Goal: Ask a question

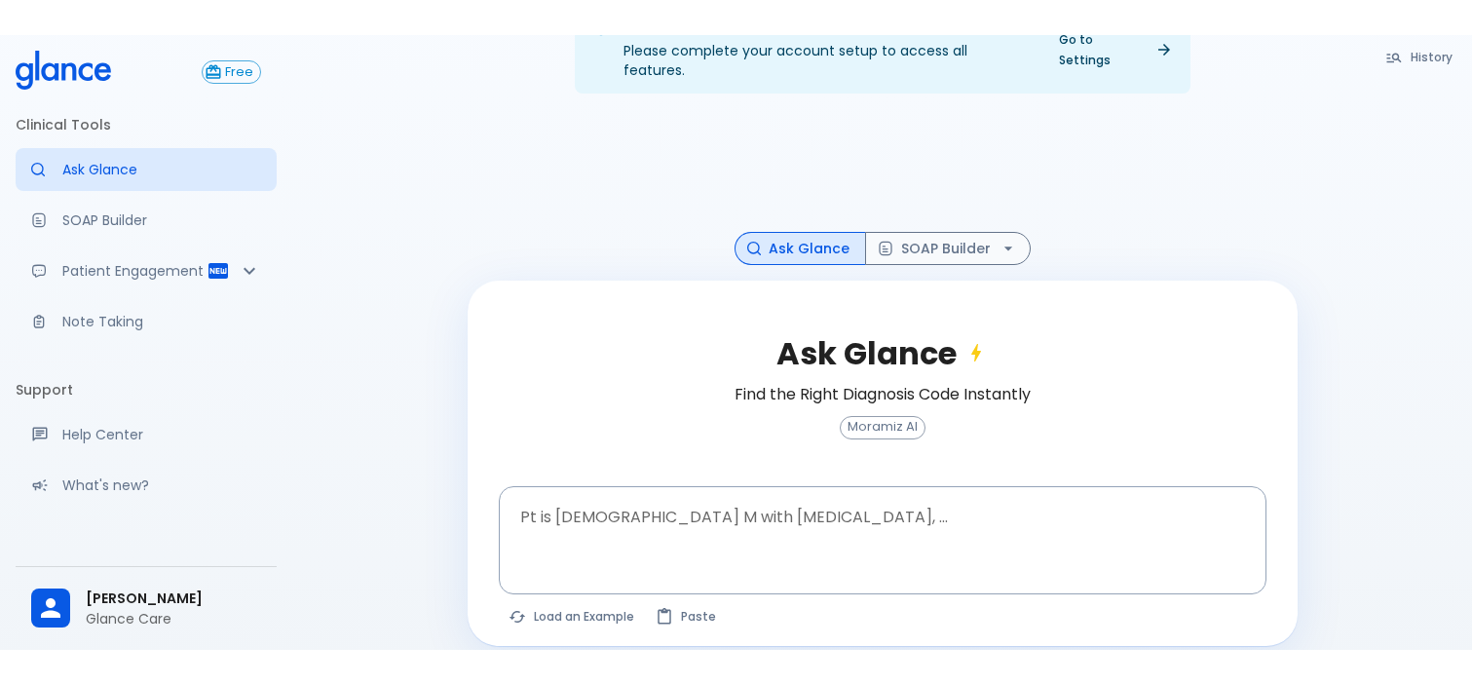
scroll to position [47, 0]
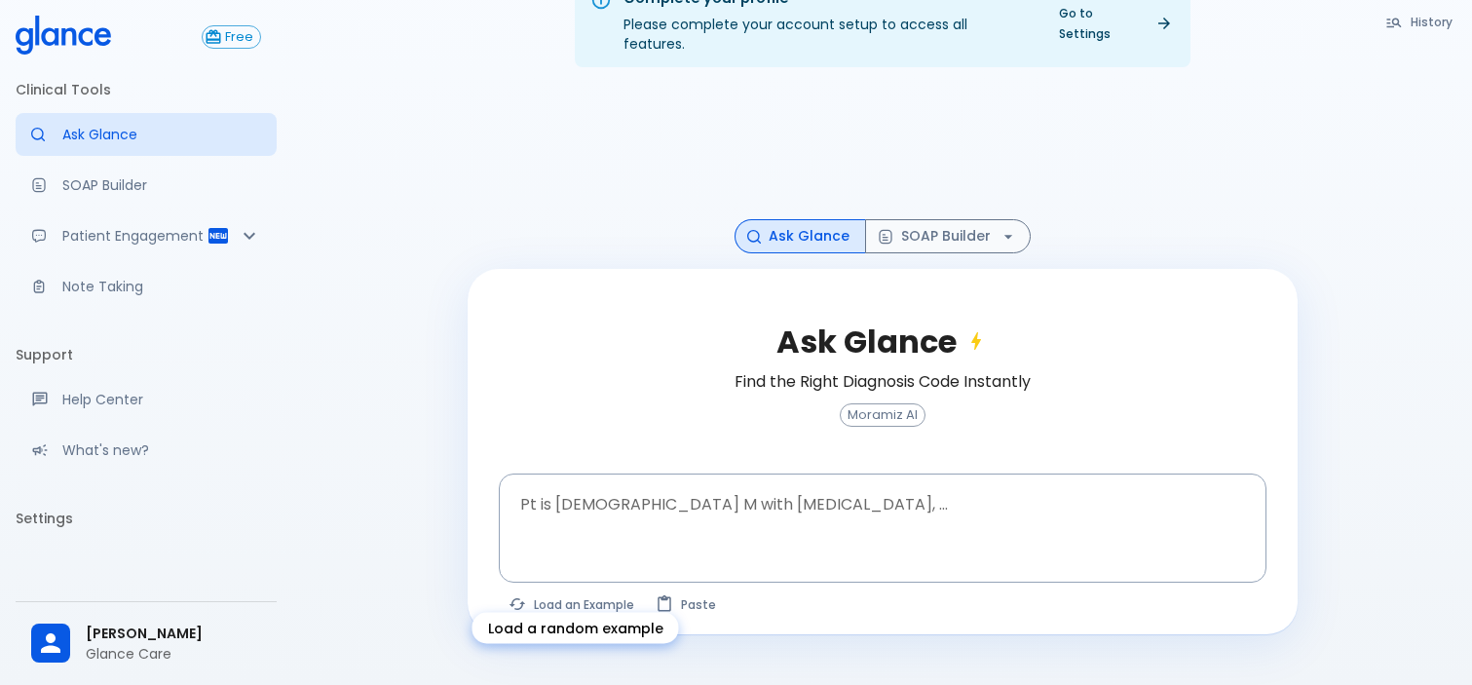
click at [564, 590] on button "Load an Example" at bounding box center [572, 604] width 147 height 28
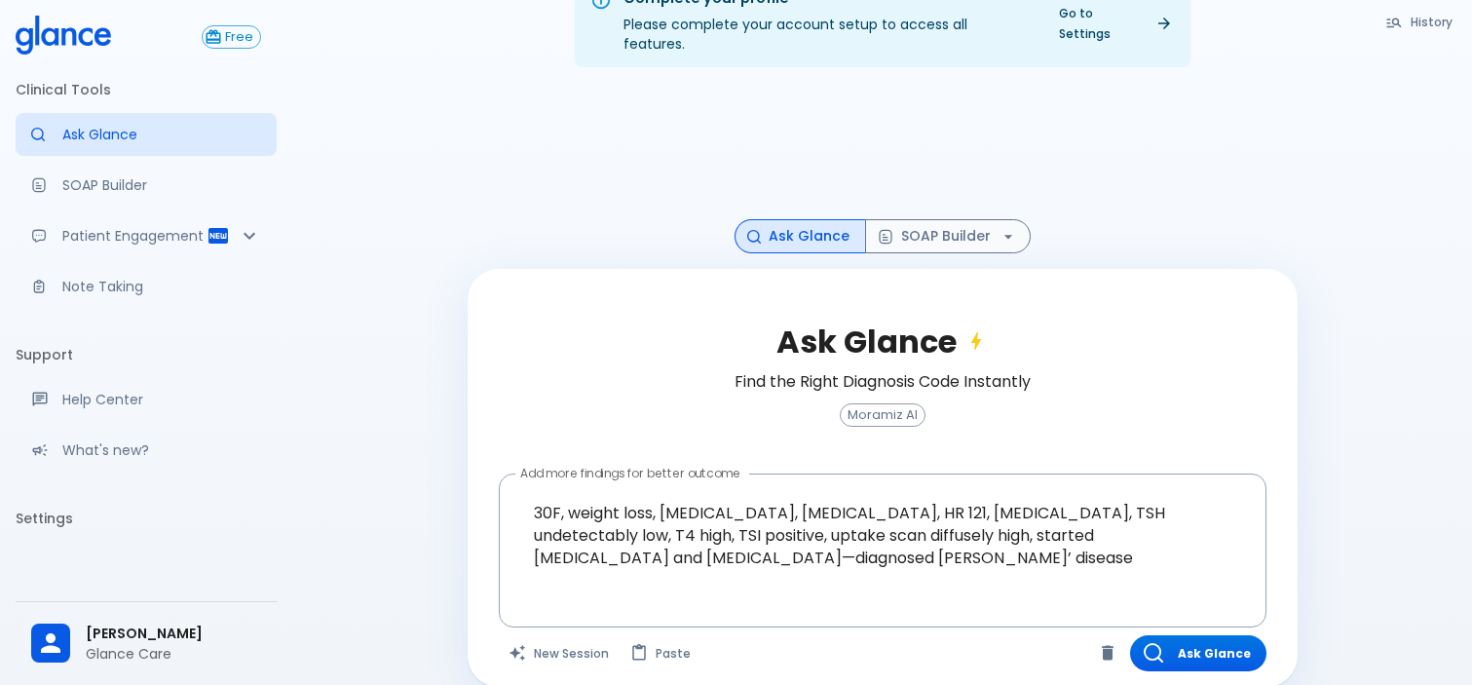
scroll to position [53, 0]
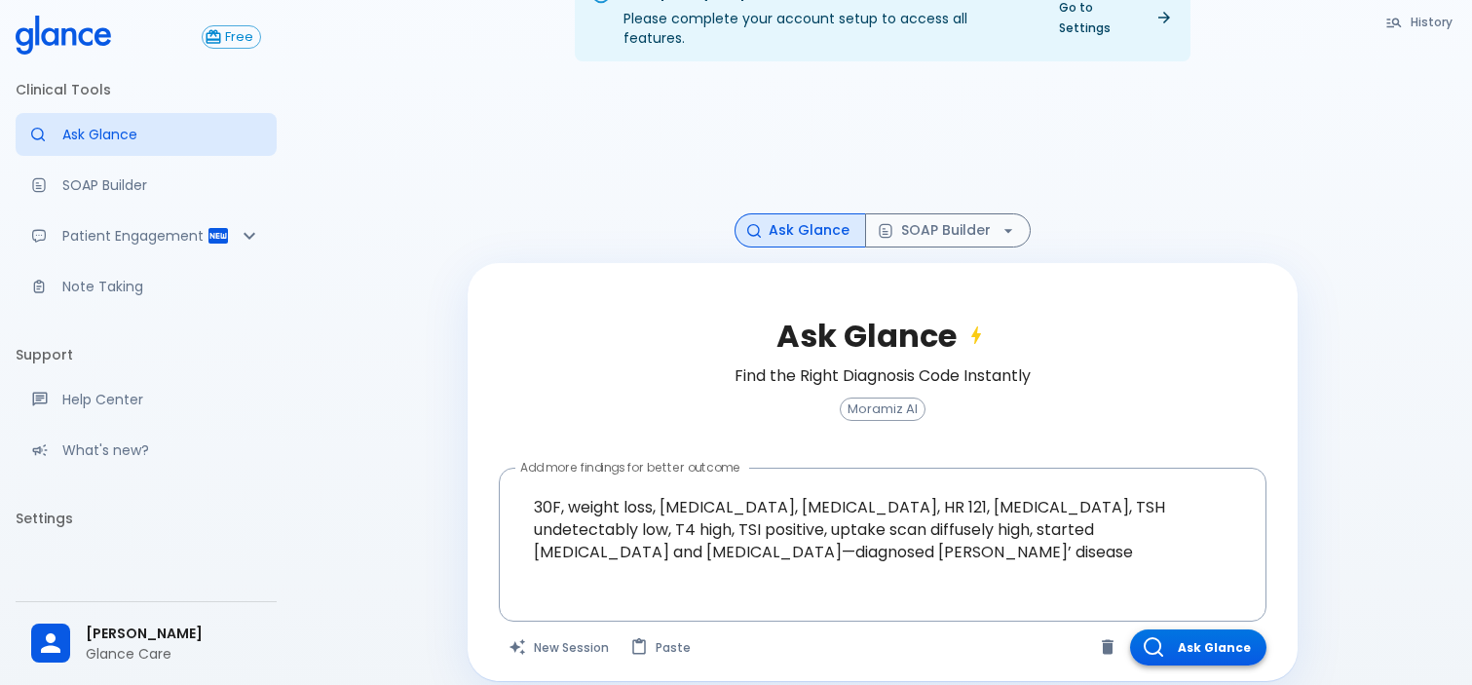
click at [1219, 614] on button "Ask Glance" at bounding box center [1198, 647] width 136 height 36
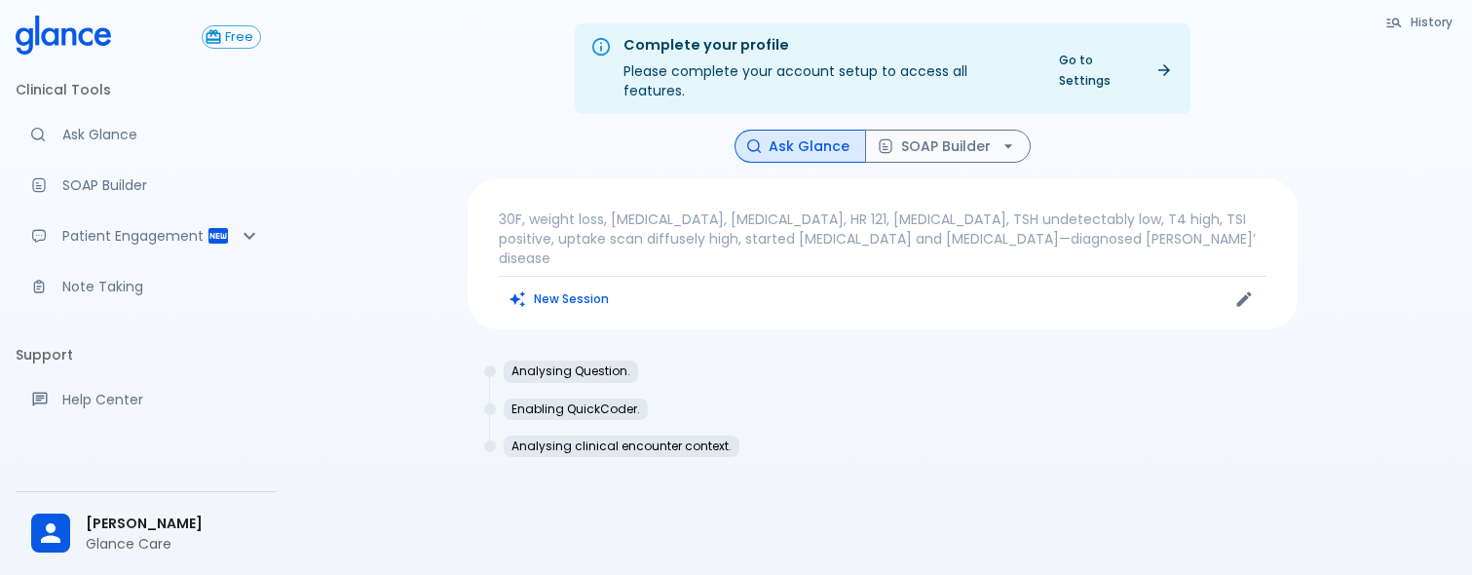
click at [1292, 424] on div "Analysing Question. Enabling QuickCoder. Analysing clinical encounter context." at bounding box center [883, 416] width 830 height 143
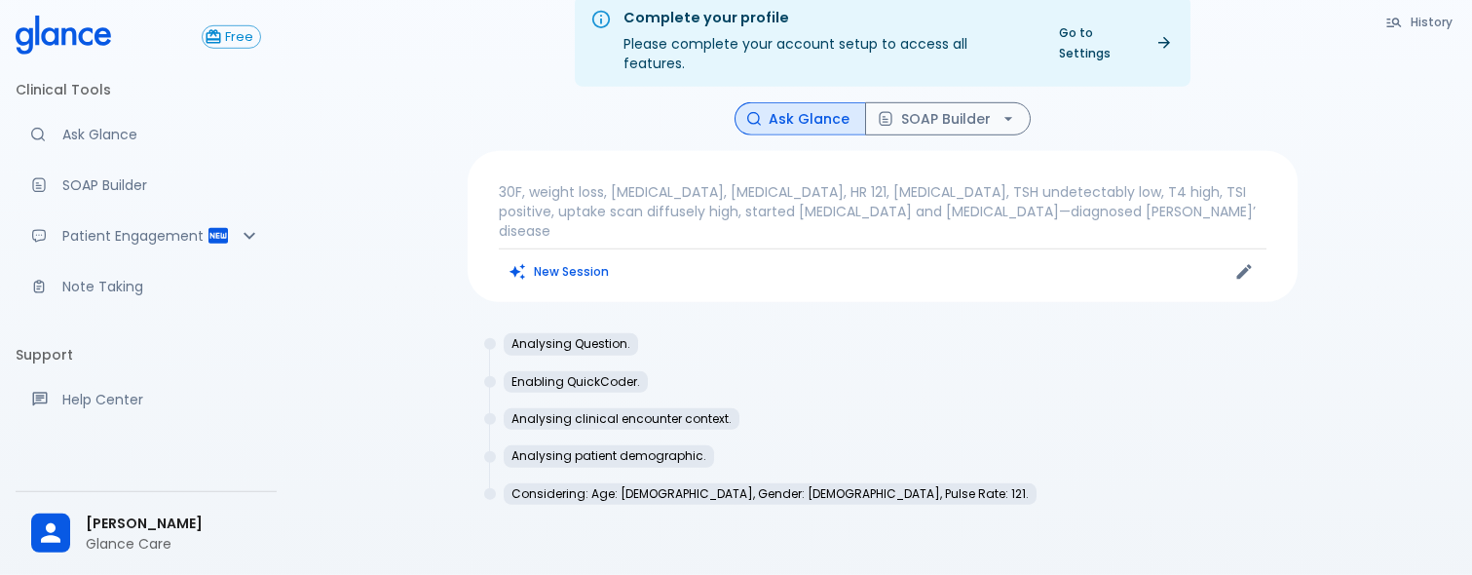
scroll to position [20, 0]
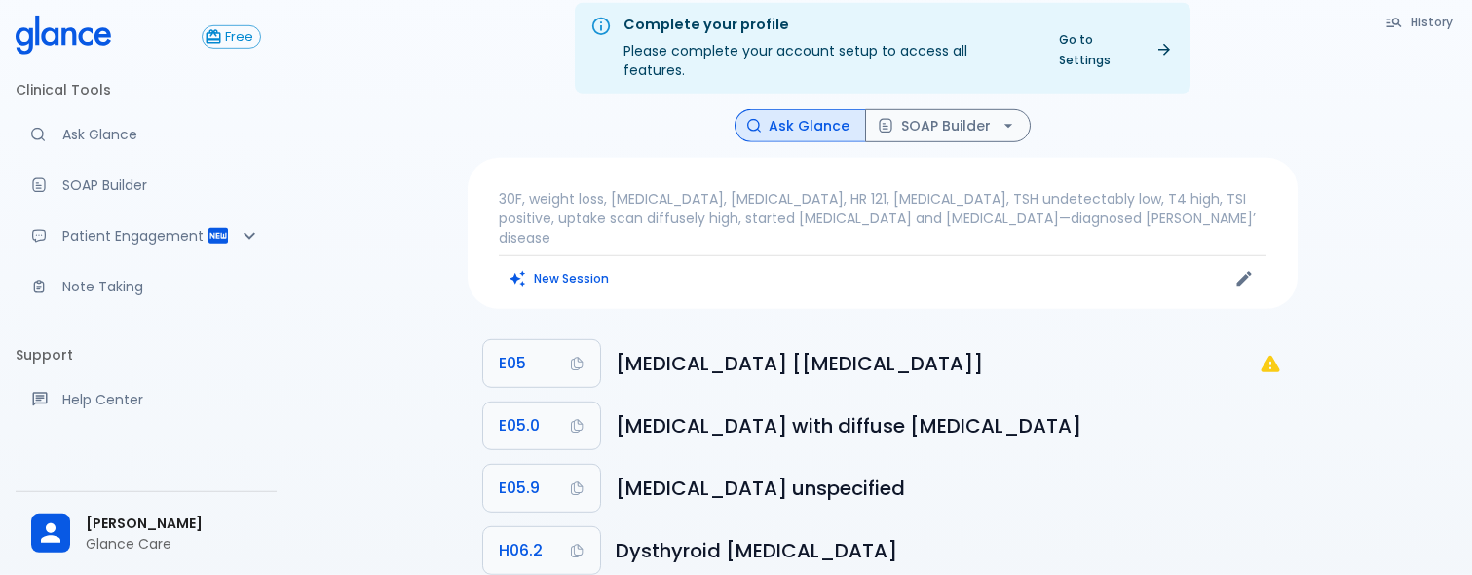
click at [1083, 195] on p "30F, weight loss, palpitations, heat intolerance, HR 121, goiter, TSH undetecta…" at bounding box center [883, 218] width 768 height 58
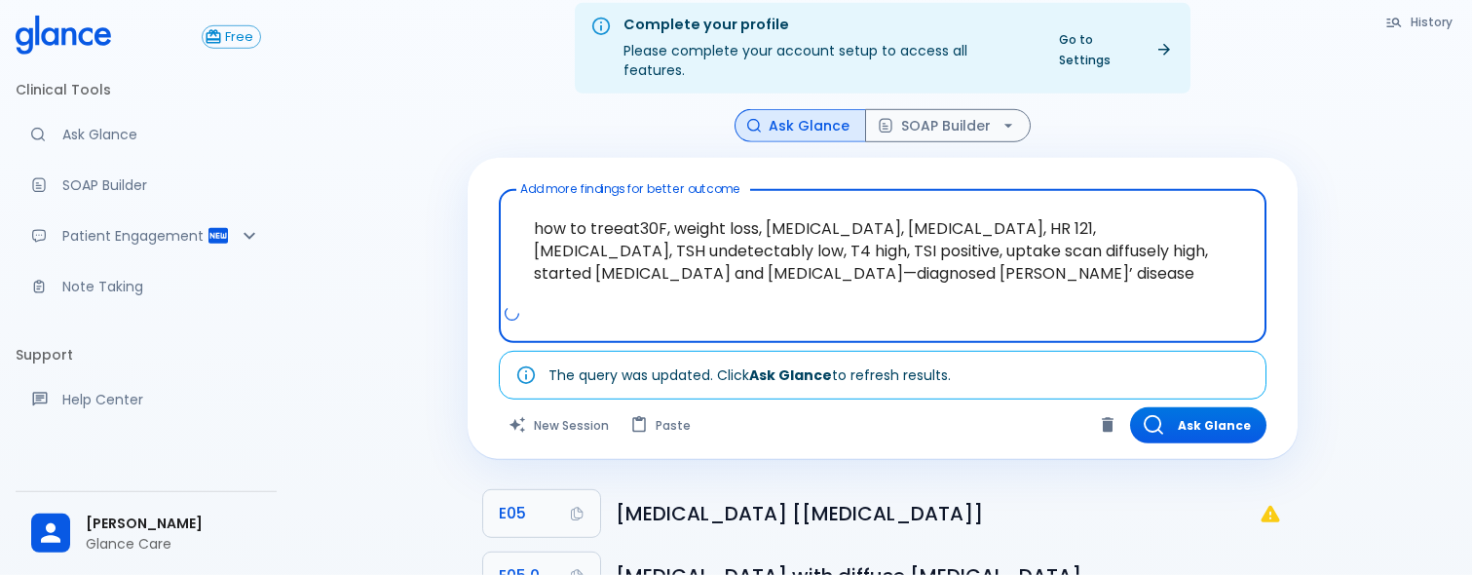
type textarea "how to treeat 30F, weight loss, palpitations, heat intolerance, HR 121, goiter,…"
click at [1205, 407] on button "Ask Glance" at bounding box center [1198, 425] width 136 height 36
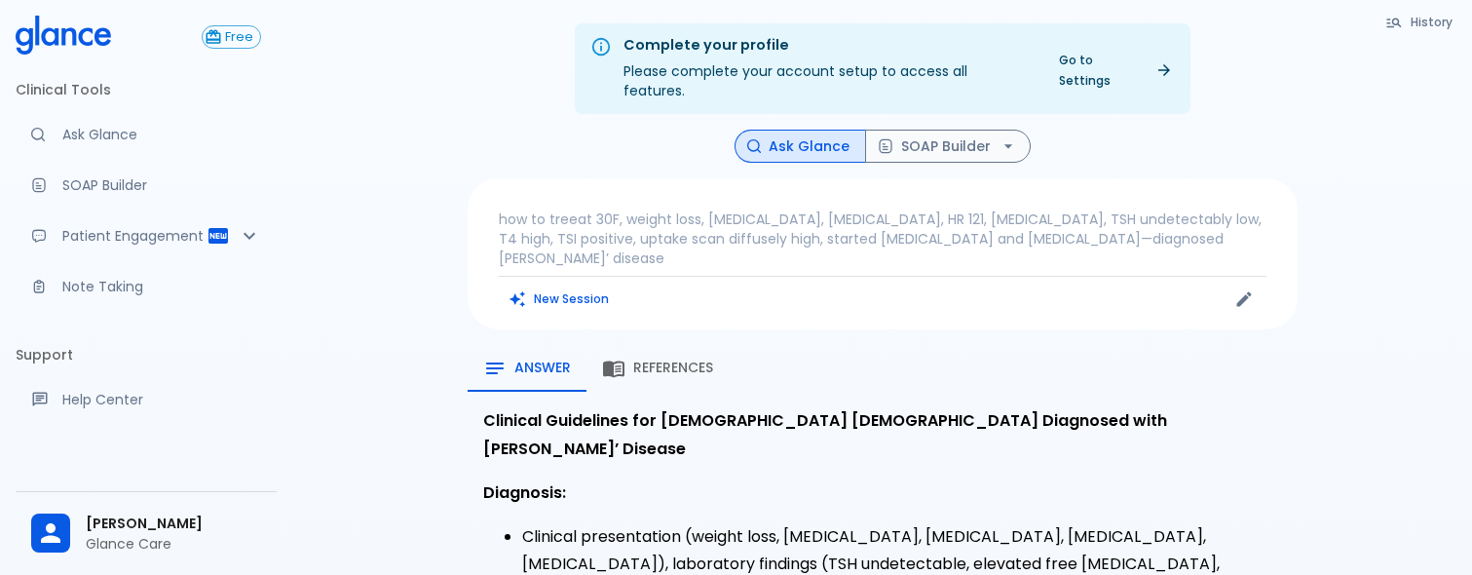
click at [1052, 523] on li "Clinical presentation (weight loss, palpitations, heat intolerance, tachycardia…" at bounding box center [902, 579] width 760 height 112
click at [653, 359] on span "References" at bounding box center [673, 368] width 80 height 18
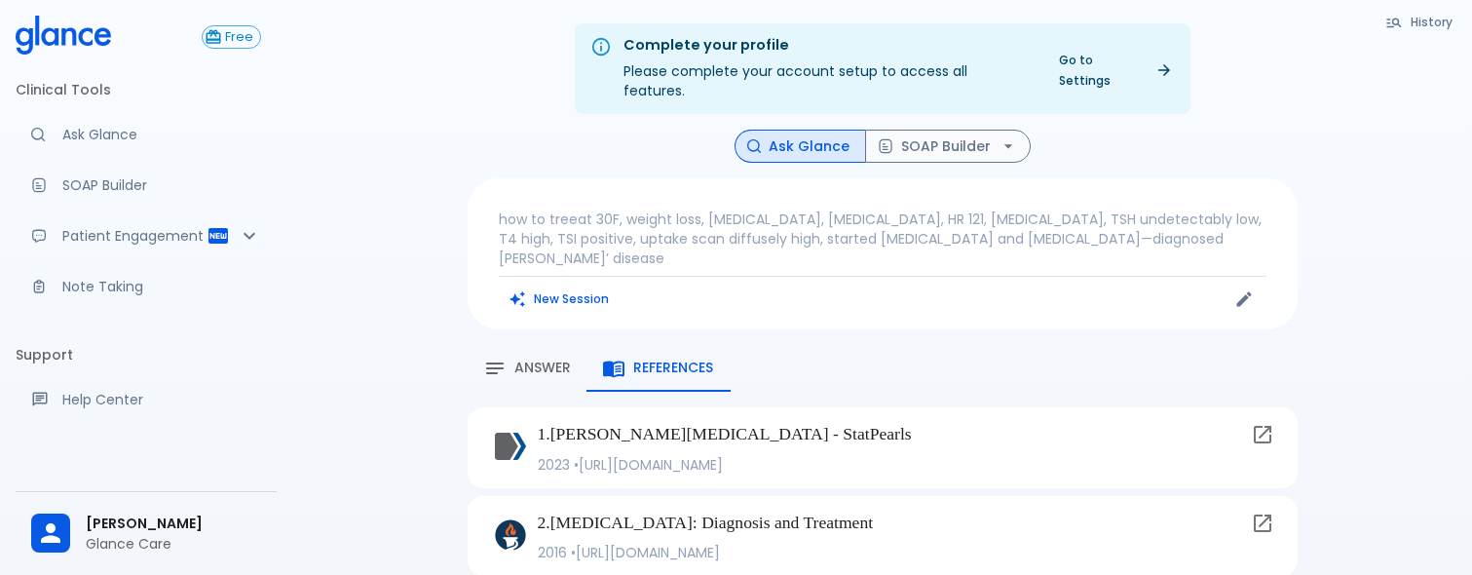
click at [495, 357] on icon "button" at bounding box center [494, 368] width 23 height 23
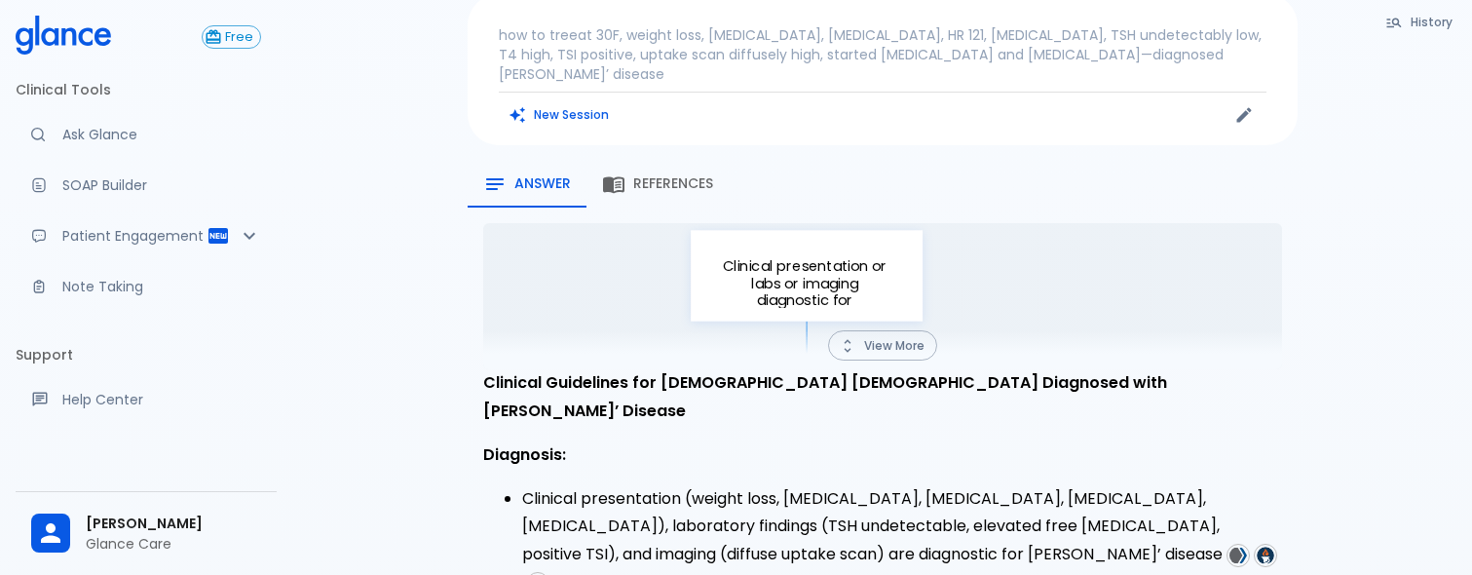
scroll to position [188, 0]
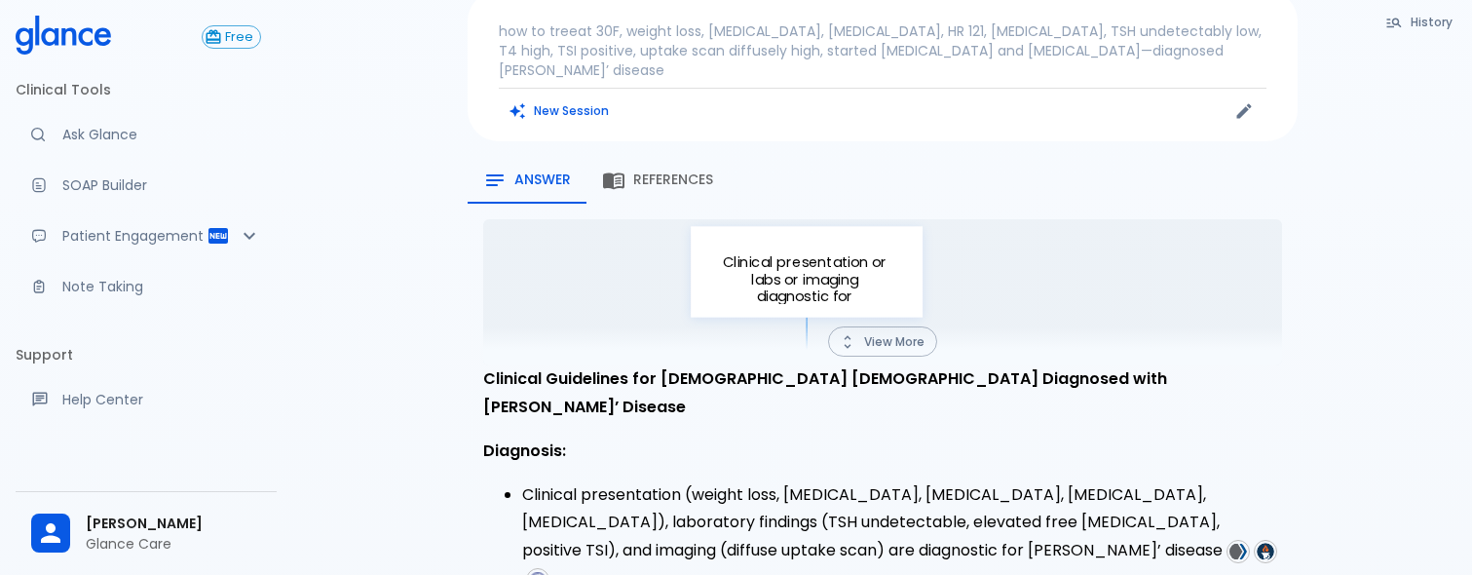
click at [1122, 481] on li "Clinical presentation (weight loss, palpitations, heat intolerance, tachycardia…" at bounding box center [902, 537] width 760 height 112
click at [867, 326] on button "View More" at bounding box center [882, 341] width 109 height 30
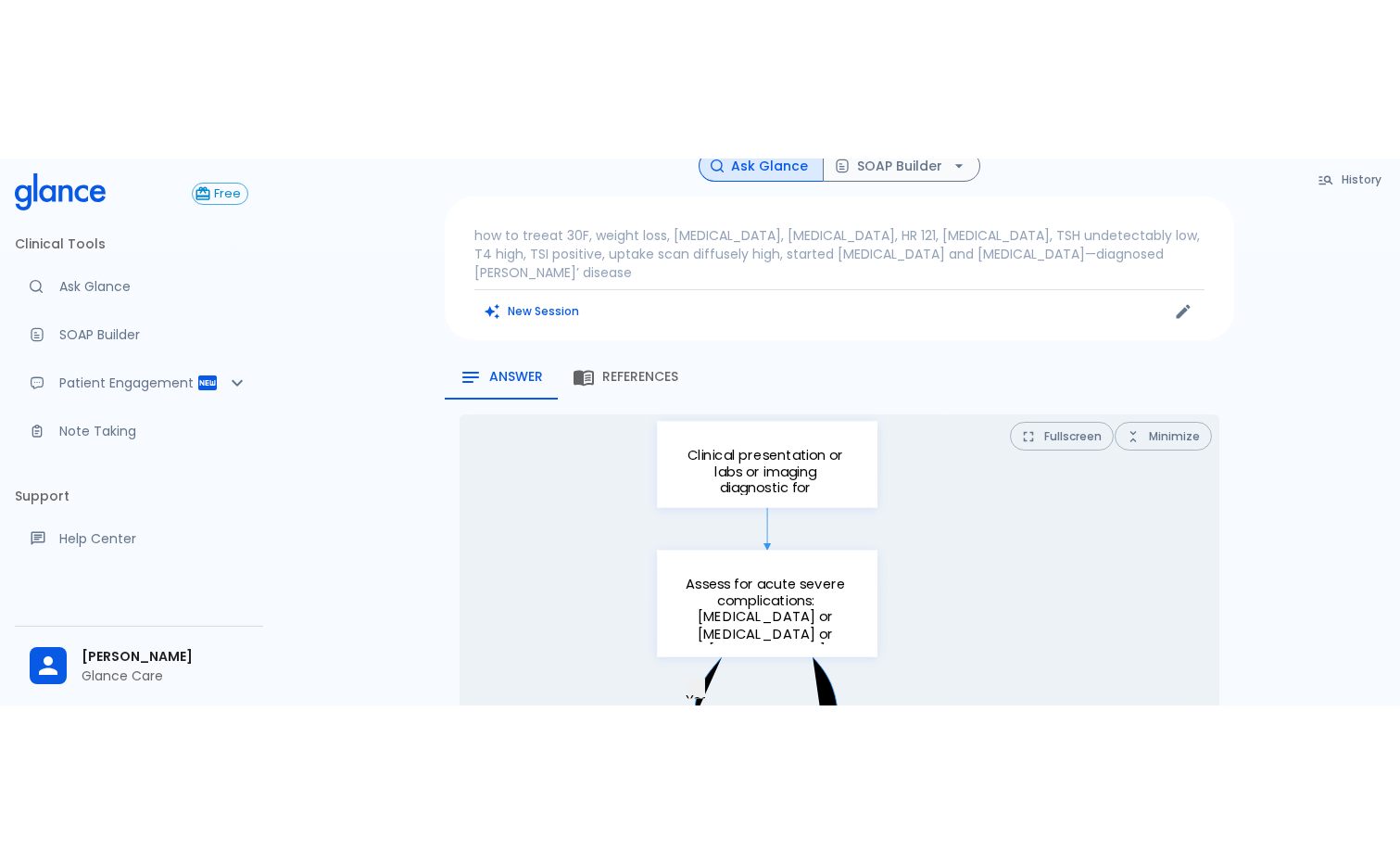
scroll to position [0, 0]
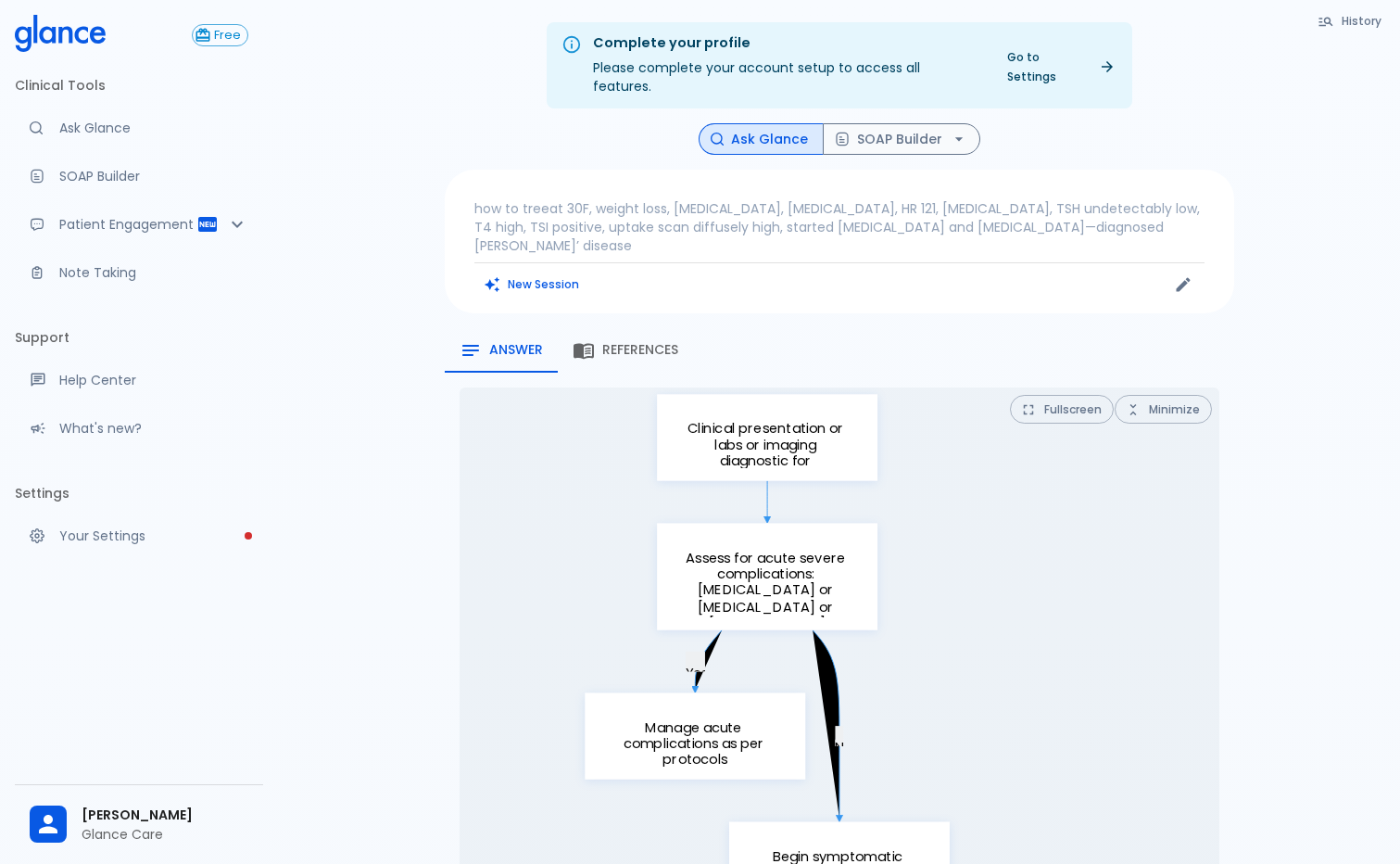
click at [1148, 395] on button "Minimize" at bounding box center [1163, 409] width 97 height 29
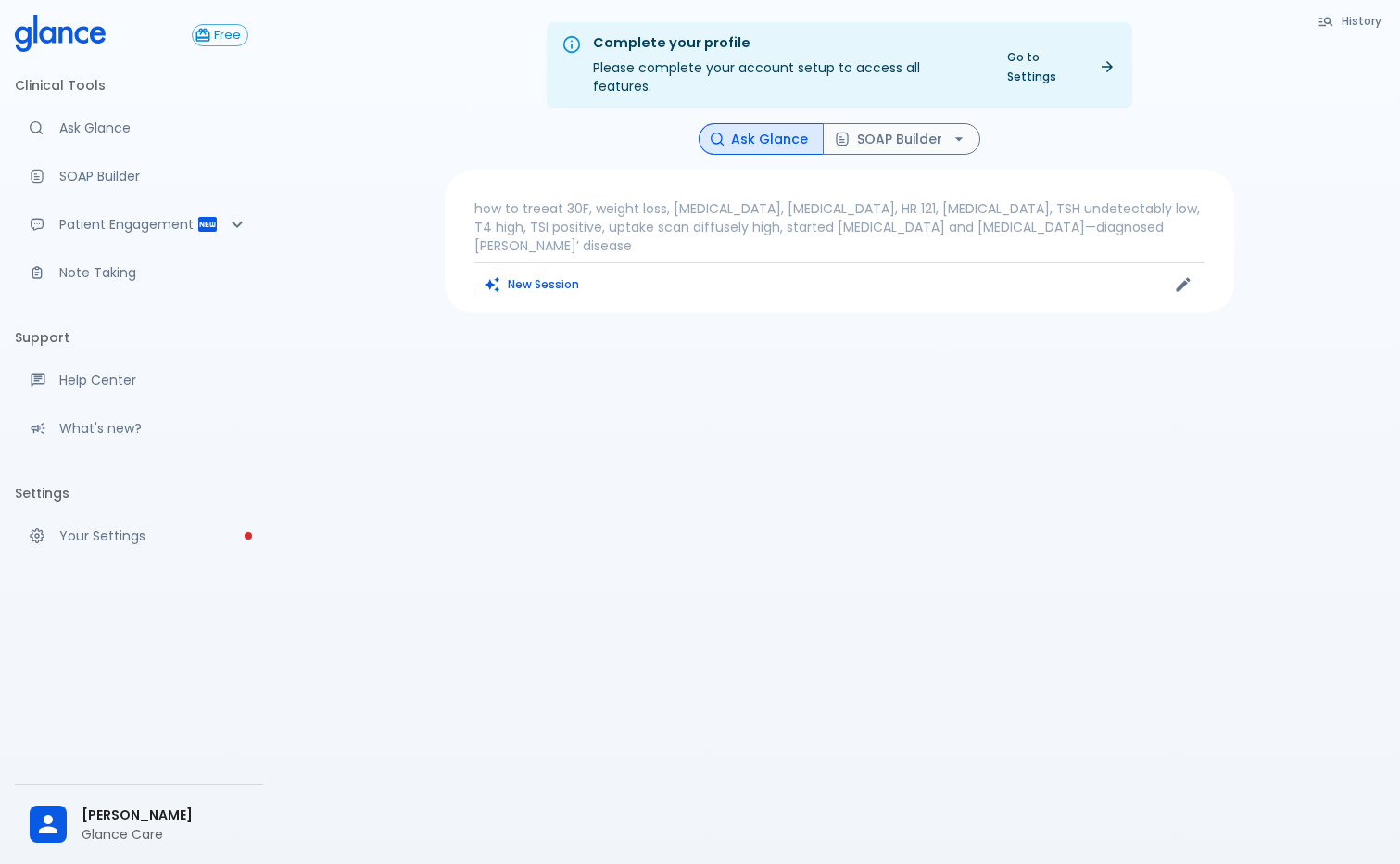
click at [95, 39] on icon at bounding box center [60, 33] width 90 height 37
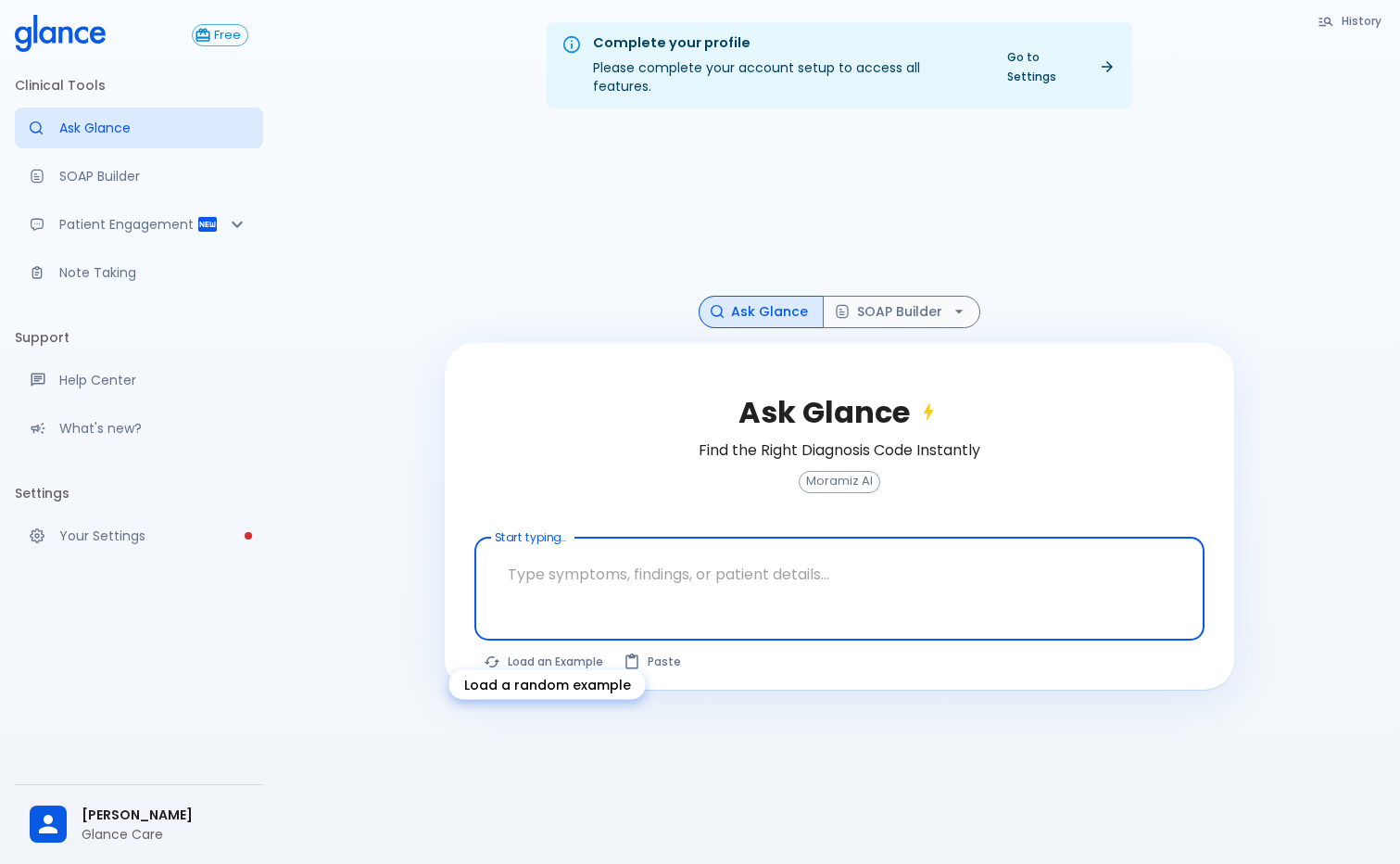
click at [515, 648] on button "Load an Example" at bounding box center [544, 661] width 140 height 27
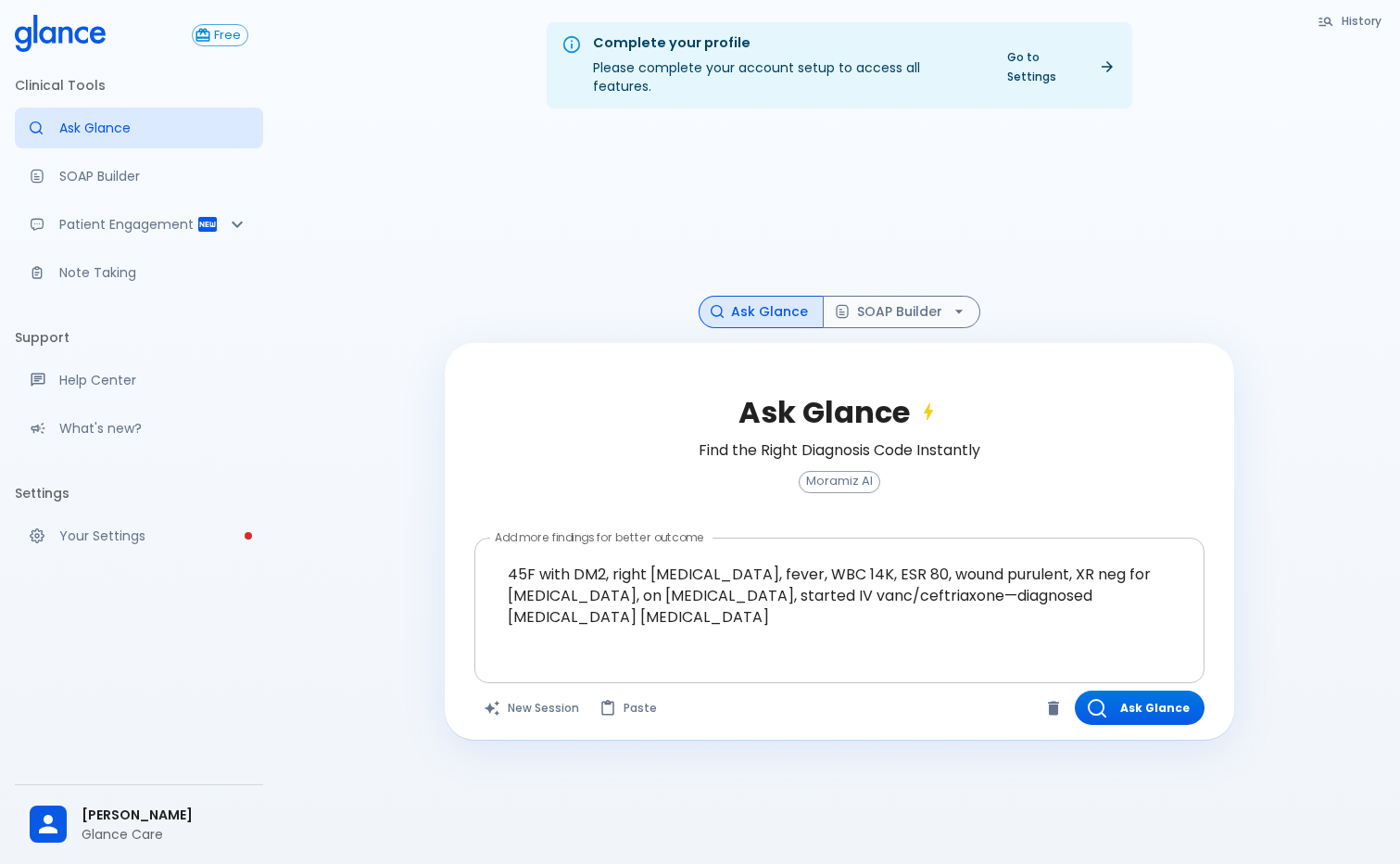
click at [524, 548] on textarea "45F with DM2, right foot ulcer, fever, WBC 14K, ESR 80, wound purulent, XR neg …" at bounding box center [839, 596] width 704 height 101
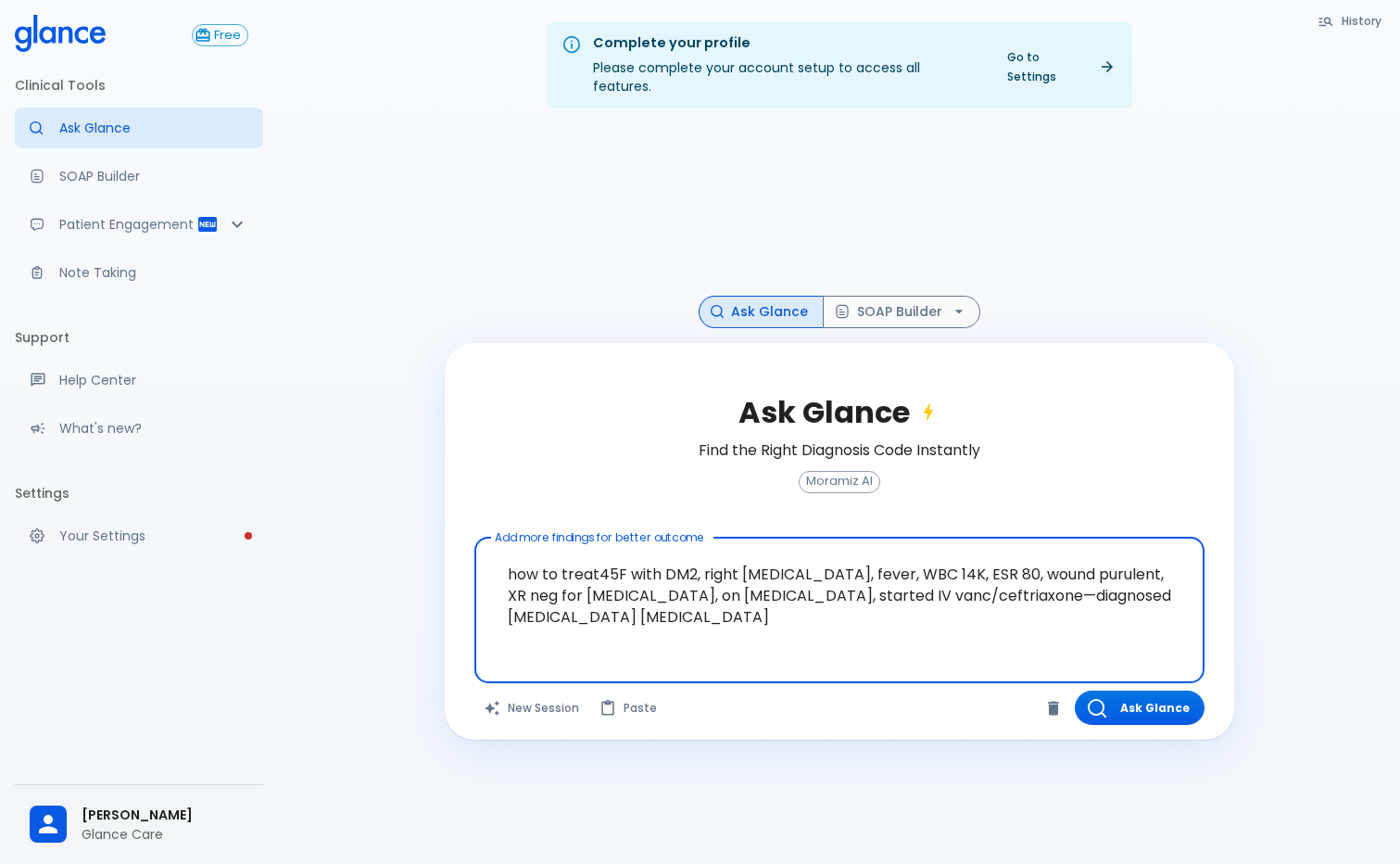
type textarea "how to treat 45F with DM2, right foot ulcer, fever, WBC 14K, ESR 80, wound puru…"
click at [1128, 697] on button "Ask Glance" at bounding box center [1139, 708] width 129 height 34
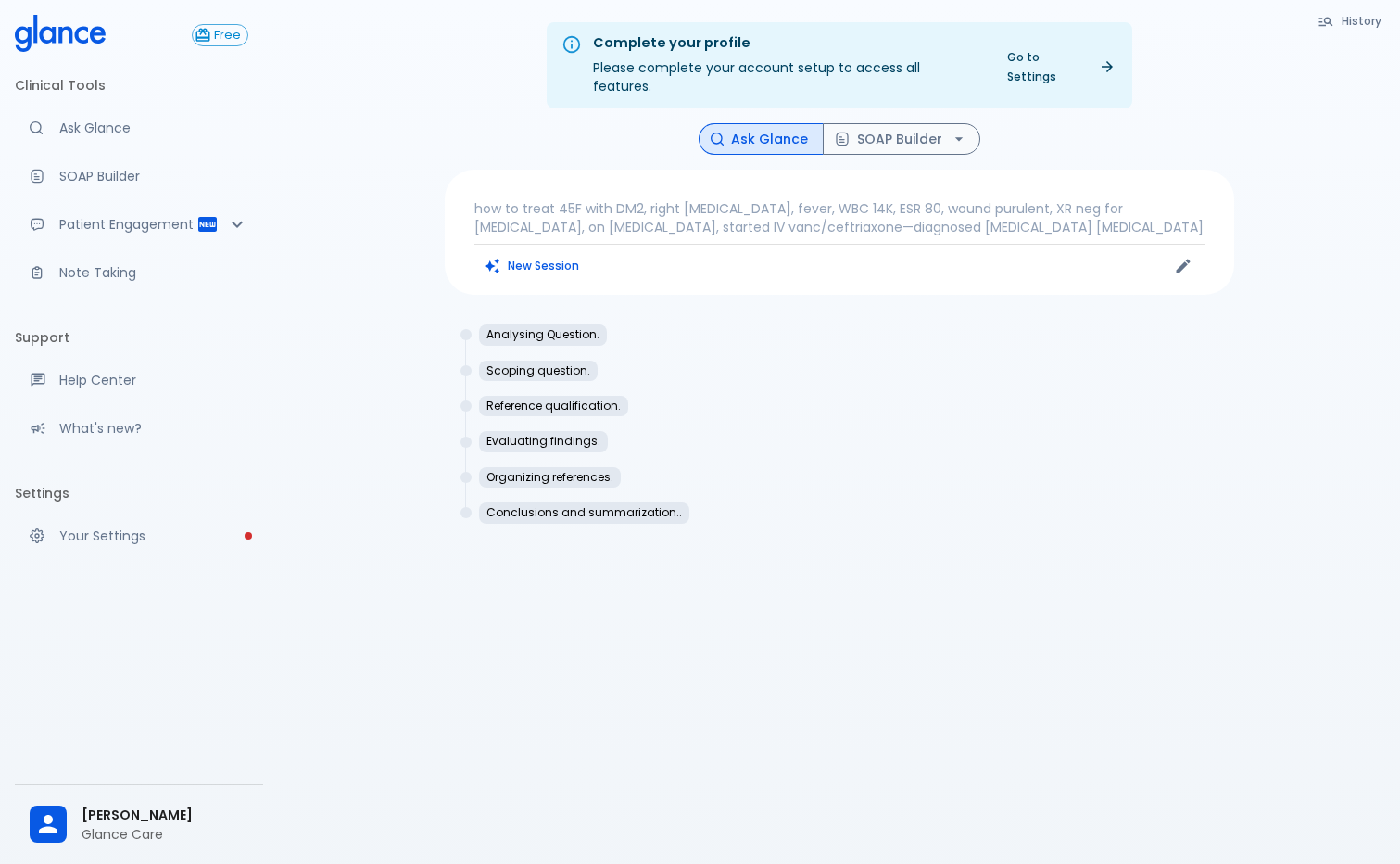
click at [1036, 443] on div "Analysing Question. Scoping question. Reference qualification. Evaluating findi…" at bounding box center [840, 430] width 789 height 243
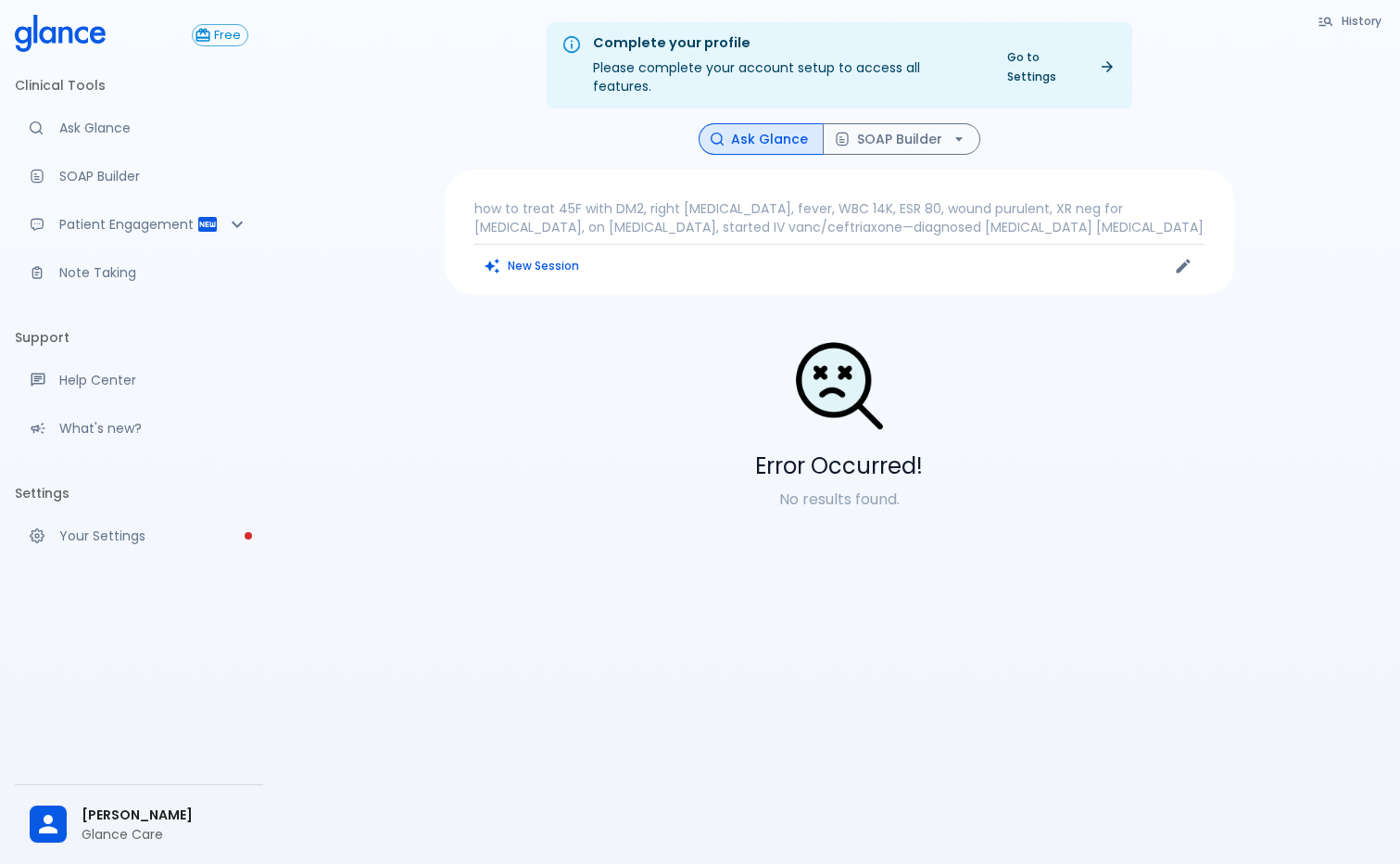
click at [829, 199] on p "how to treat 45F with DM2, right [MEDICAL_DATA], fever, WBC 14K, ESR 80, wound …" at bounding box center [840, 217] width 730 height 37
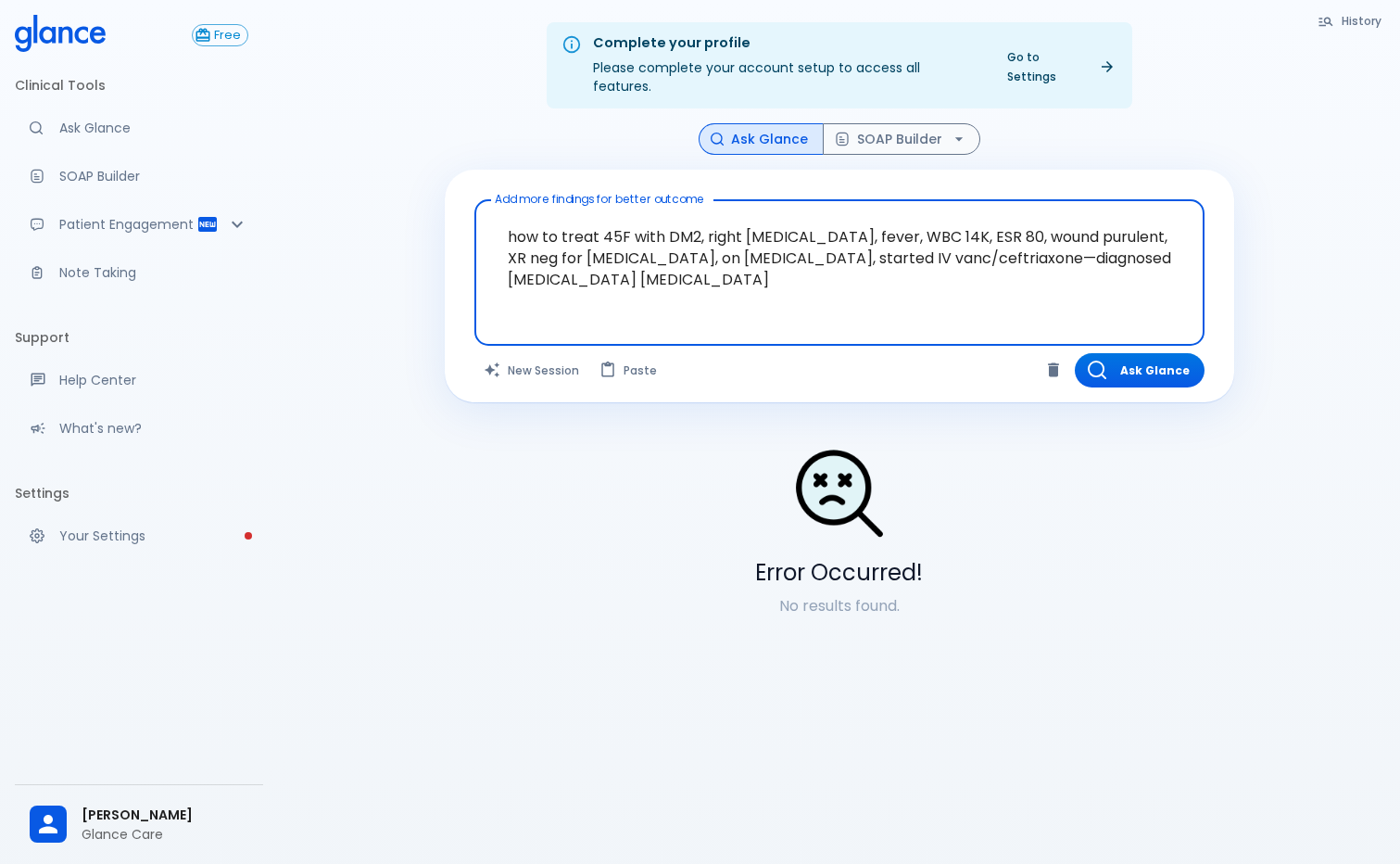
click at [934, 216] on textarea "how to treat 45F with DM2, right [MEDICAL_DATA], fever, WBC 14K, ESR 80, wound …" at bounding box center [839, 258] width 704 height 101
type textarea "how to treat 45F with DM2, right [MEDICAL_DATA], fever, WBC 14K, ESR 80, wound …"
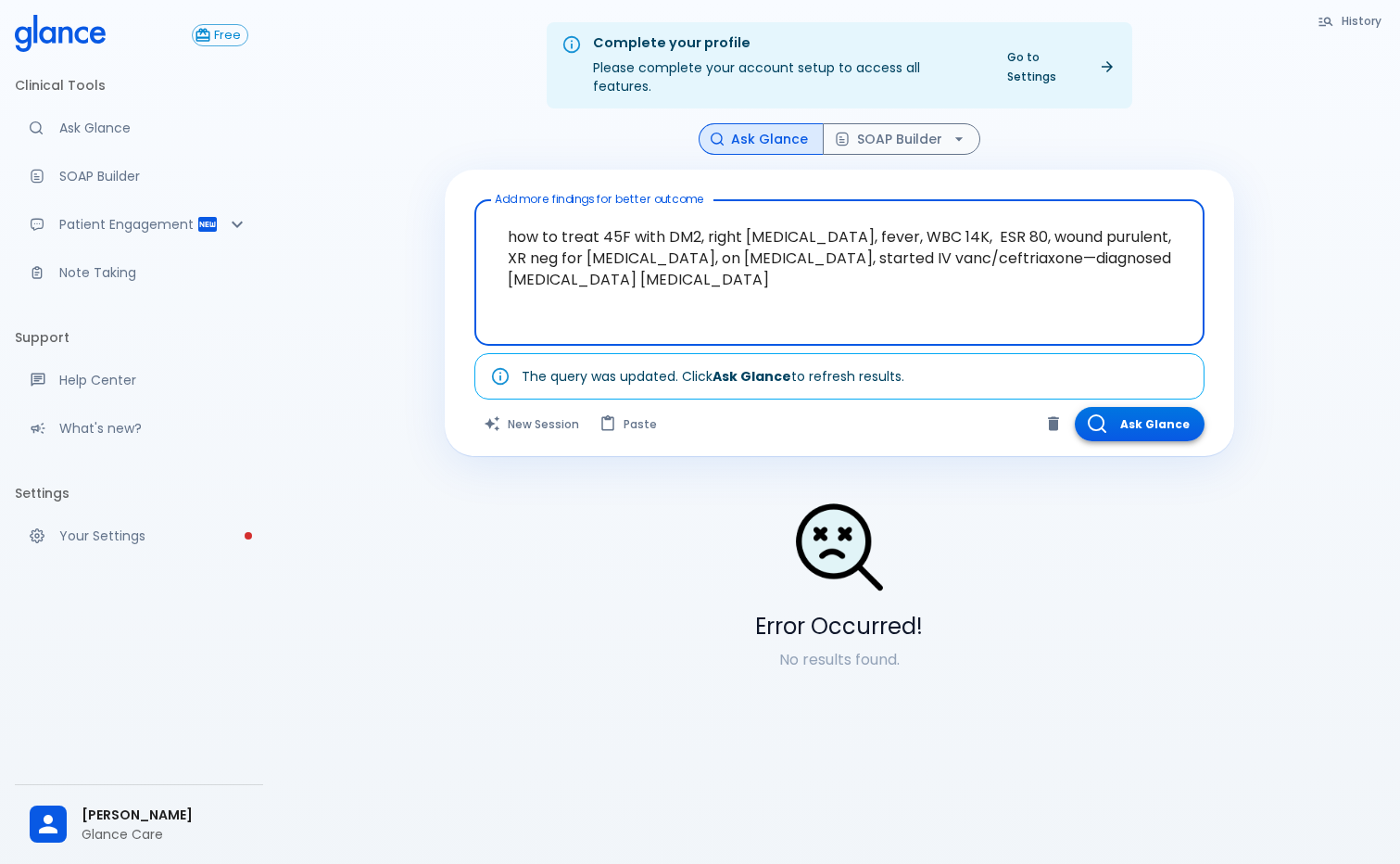
click at [1157, 410] on button "Ask Glance" at bounding box center [1139, 424] width 129 height 34
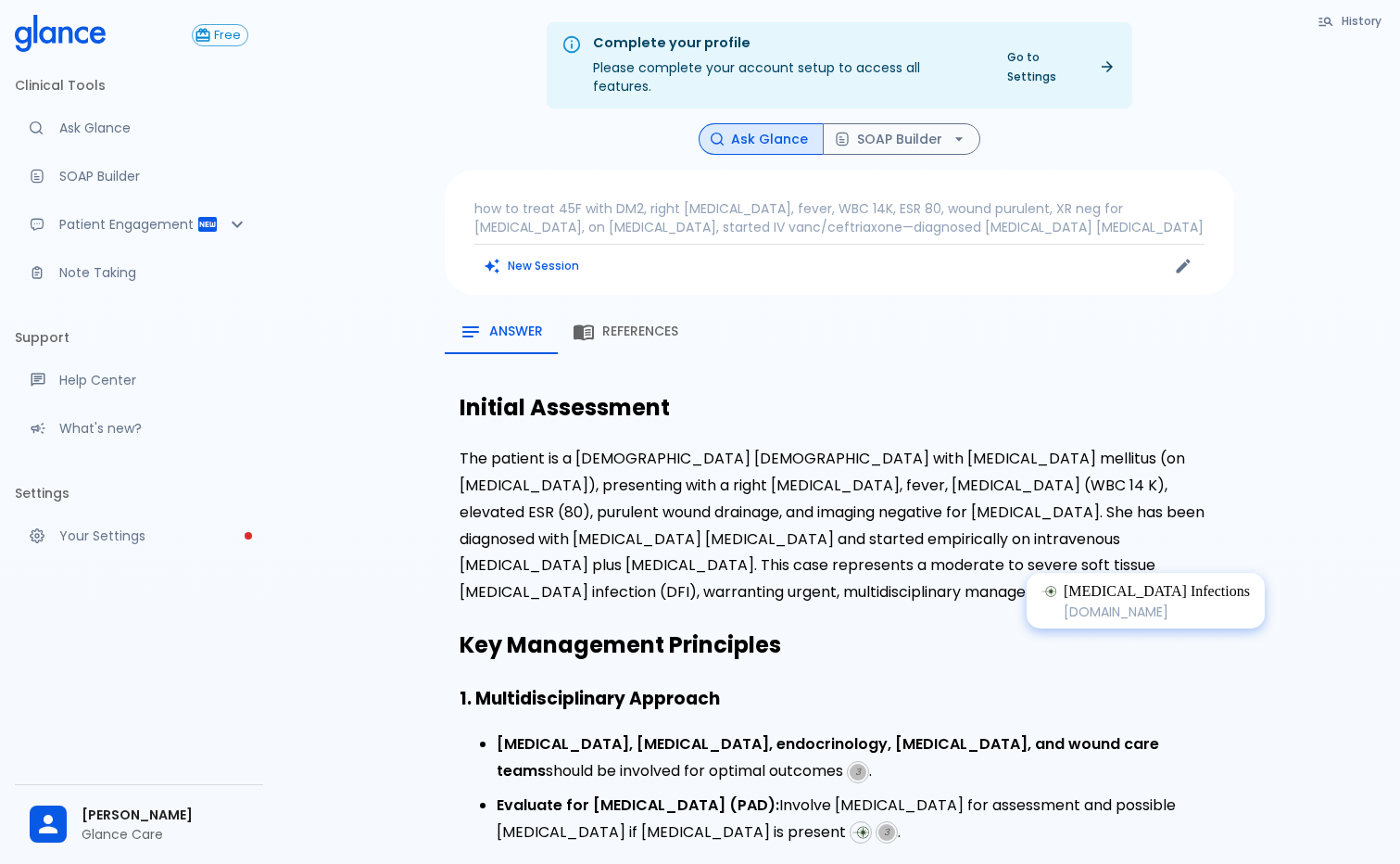
click at [1089, 585] on img at bounding box center [1080, 594] width 17 height 17
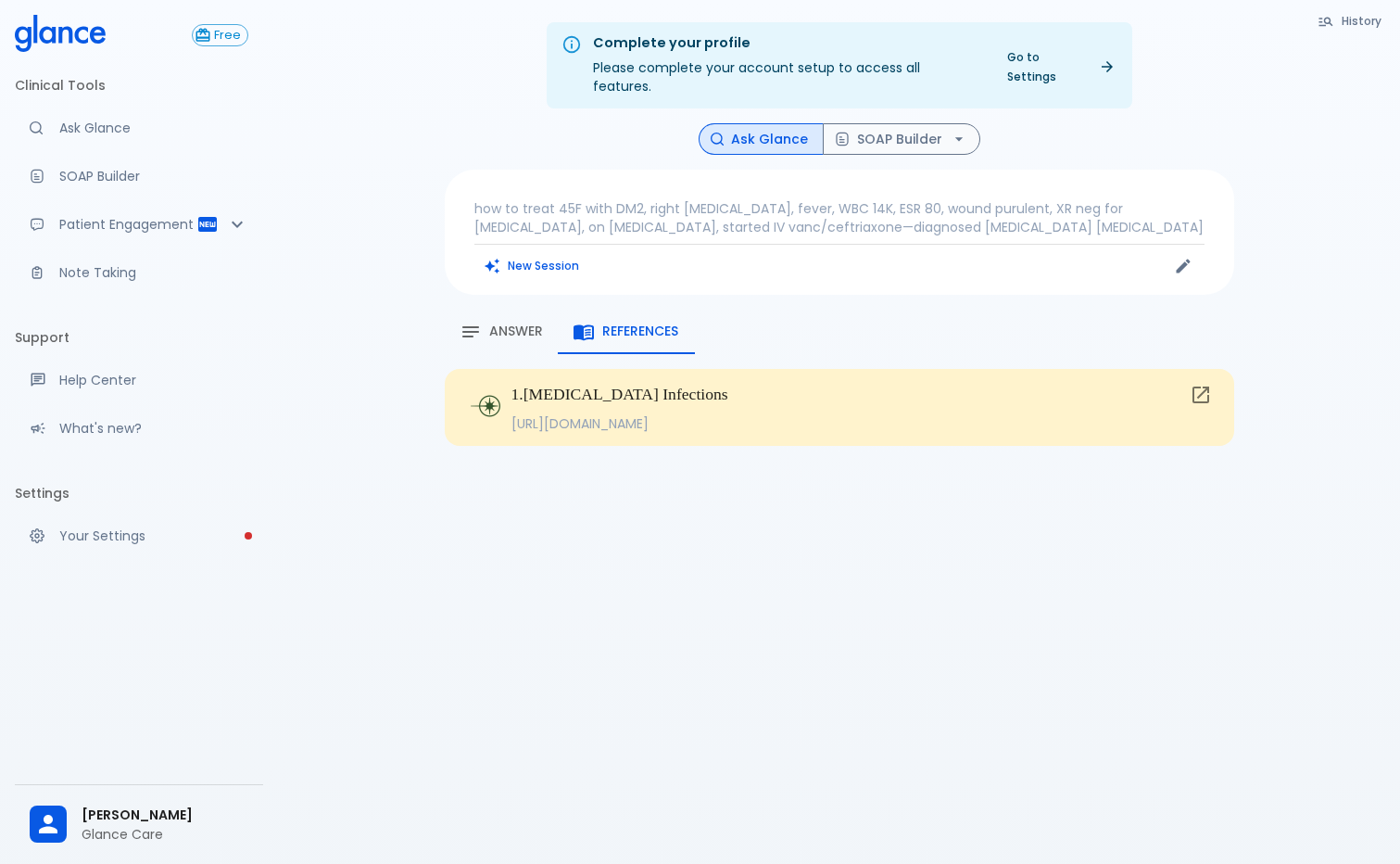
click at [495, 324] on span "Answer" at bounding box center [515, 332] width 54 height 17
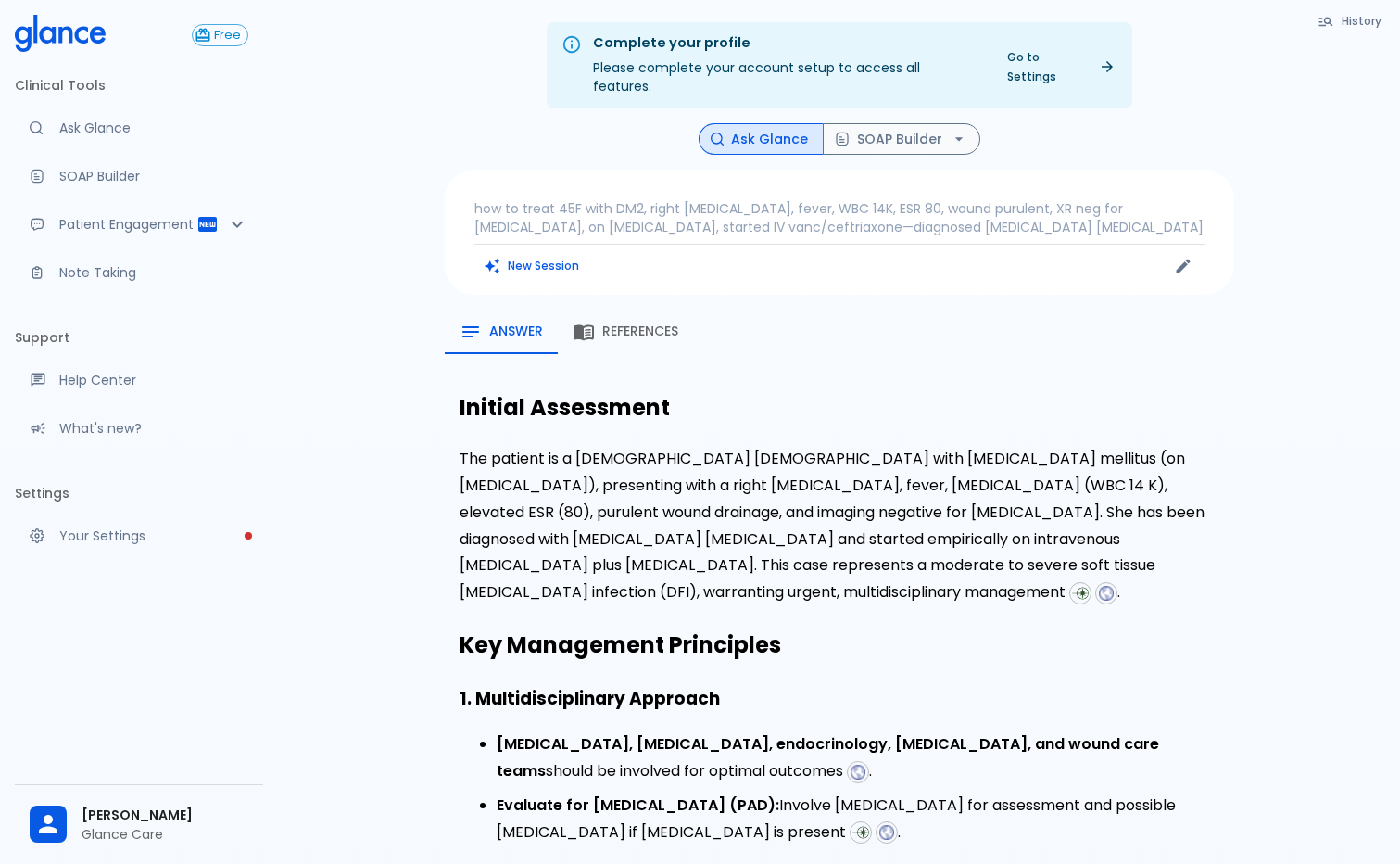
click at [611, 324] on span "References" at bounding box center [640, 332] width 76 height 17
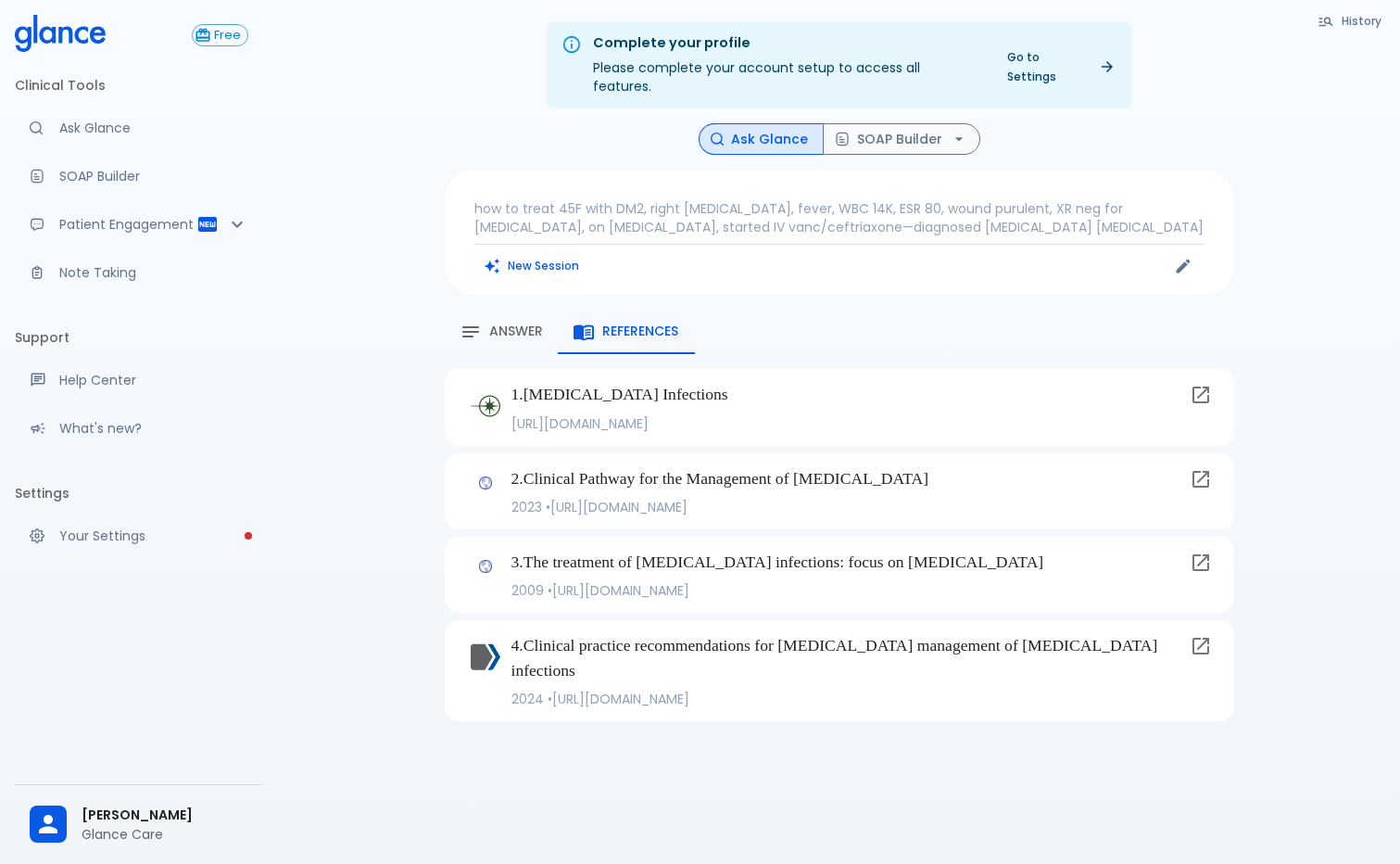
click at [533, 309] on button "Answer" at bounding box center [501, 331] width 113 height 45
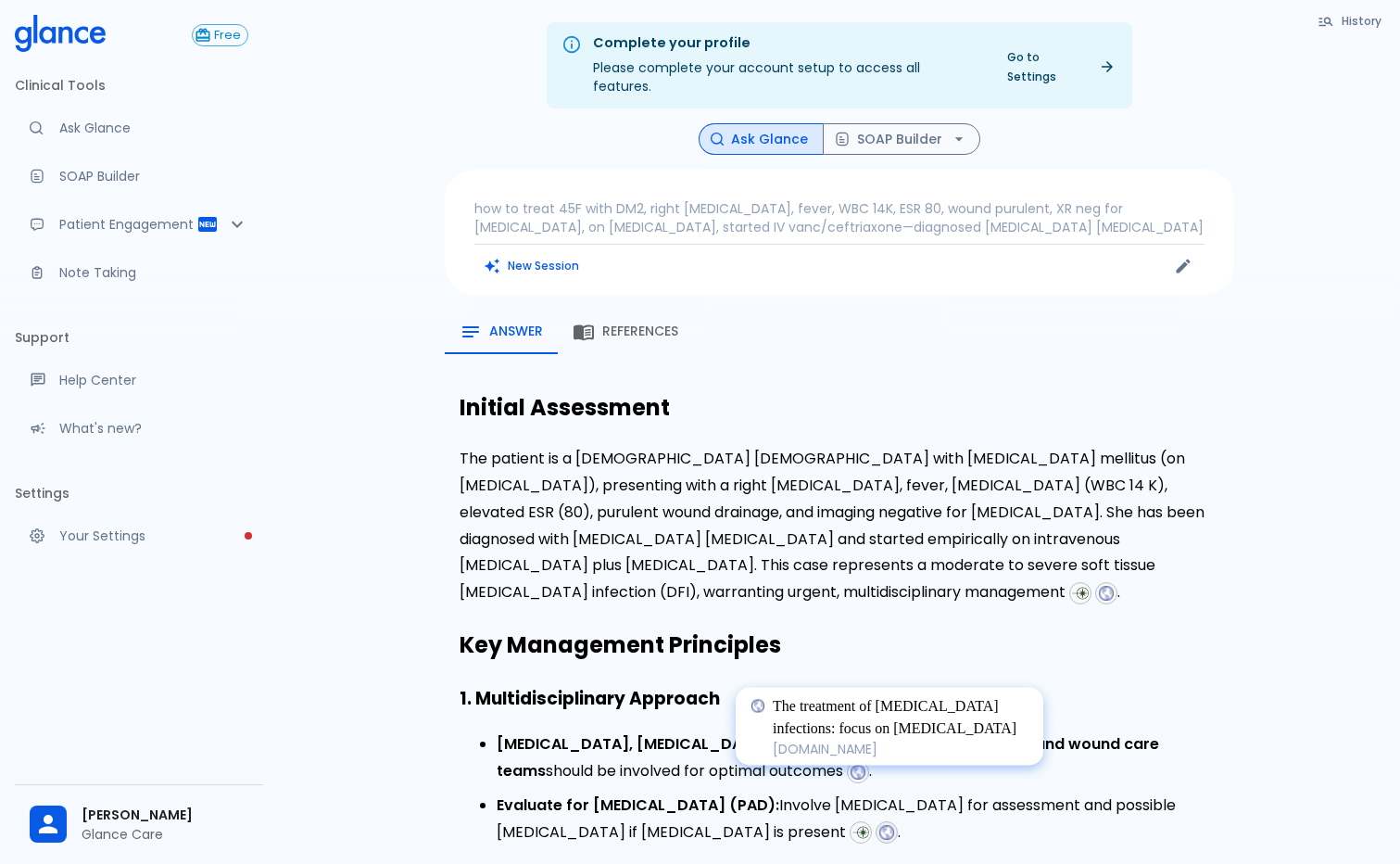
click at [890, 824] on img at bounding box center [887, 833] width 17 height 17
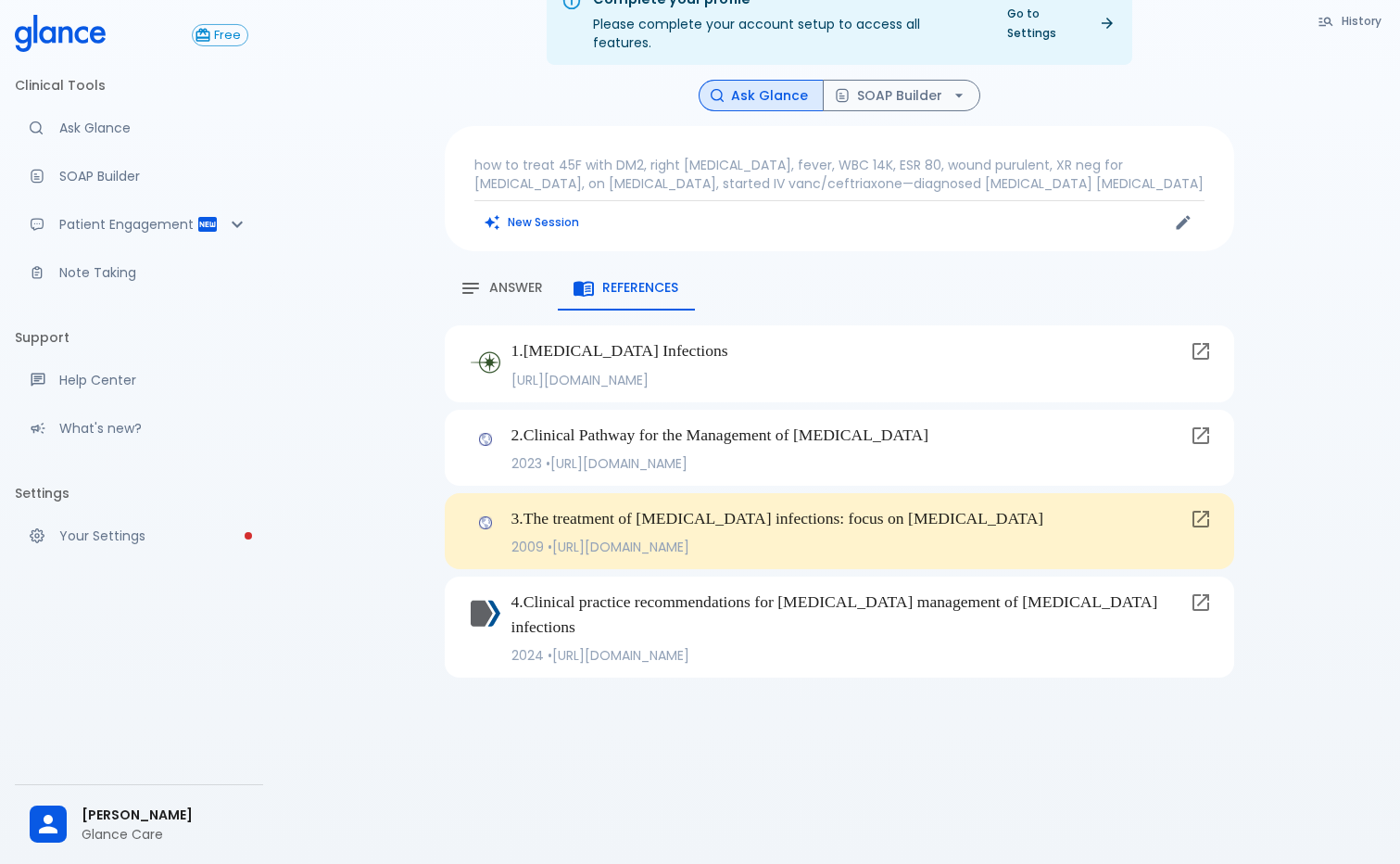
scroll to position [45, 0]
click at [469, 276] on icon "button" at bounding box center [470, 286] width 22 height 22
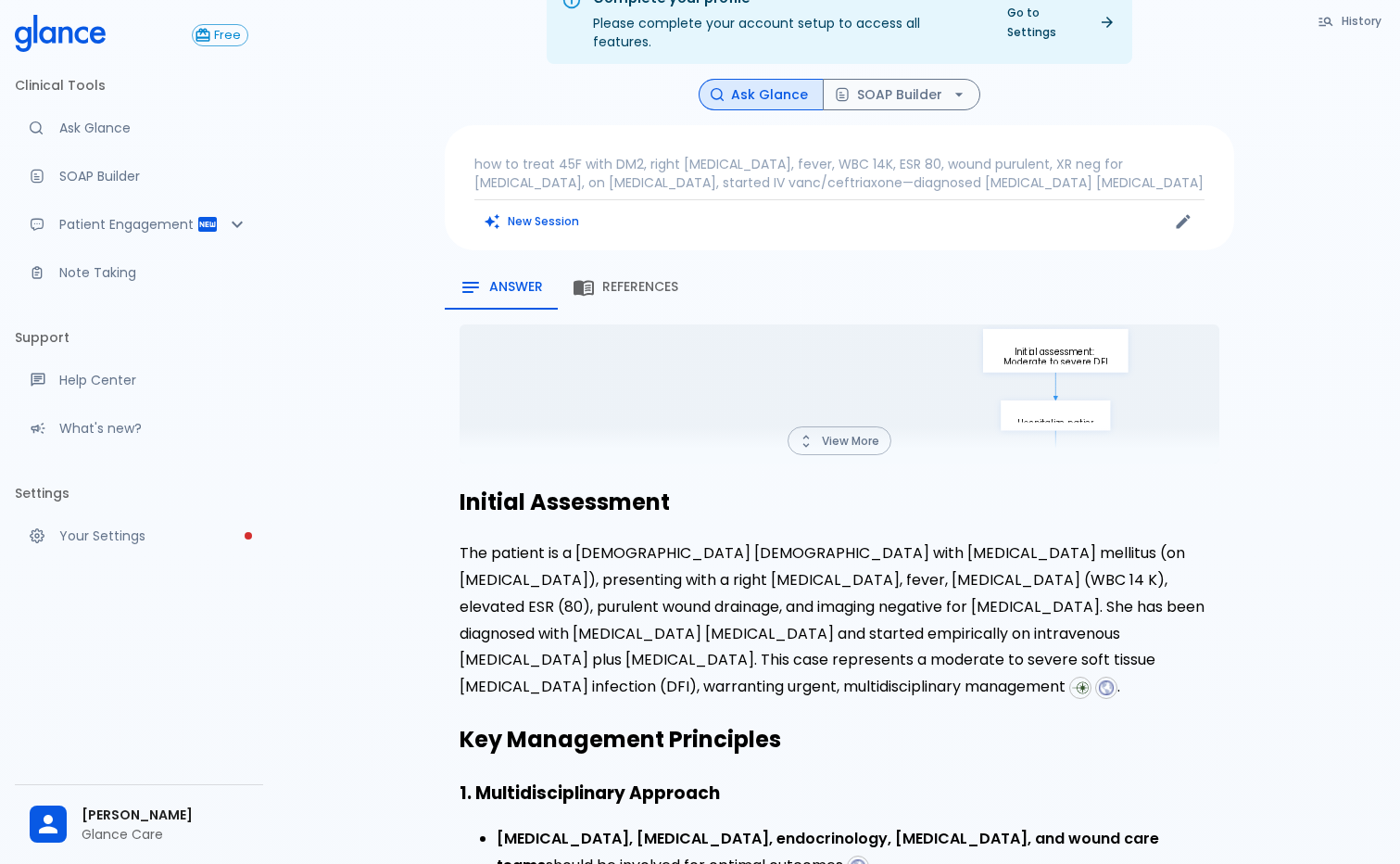
click at [847, 426] on button "View More" at bounding box center [839, 441] width 104 height 29
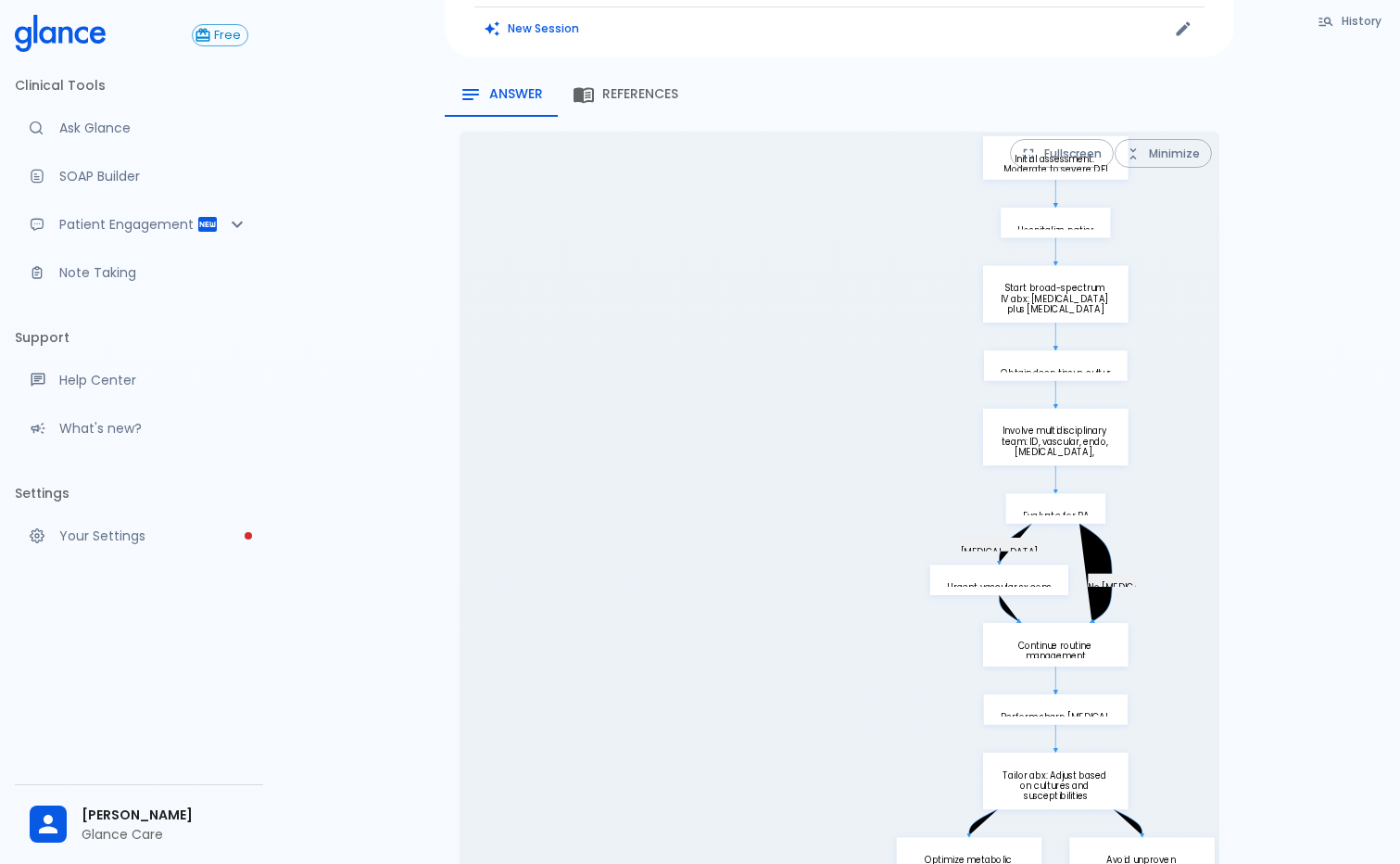
scroll to position [0, 0]
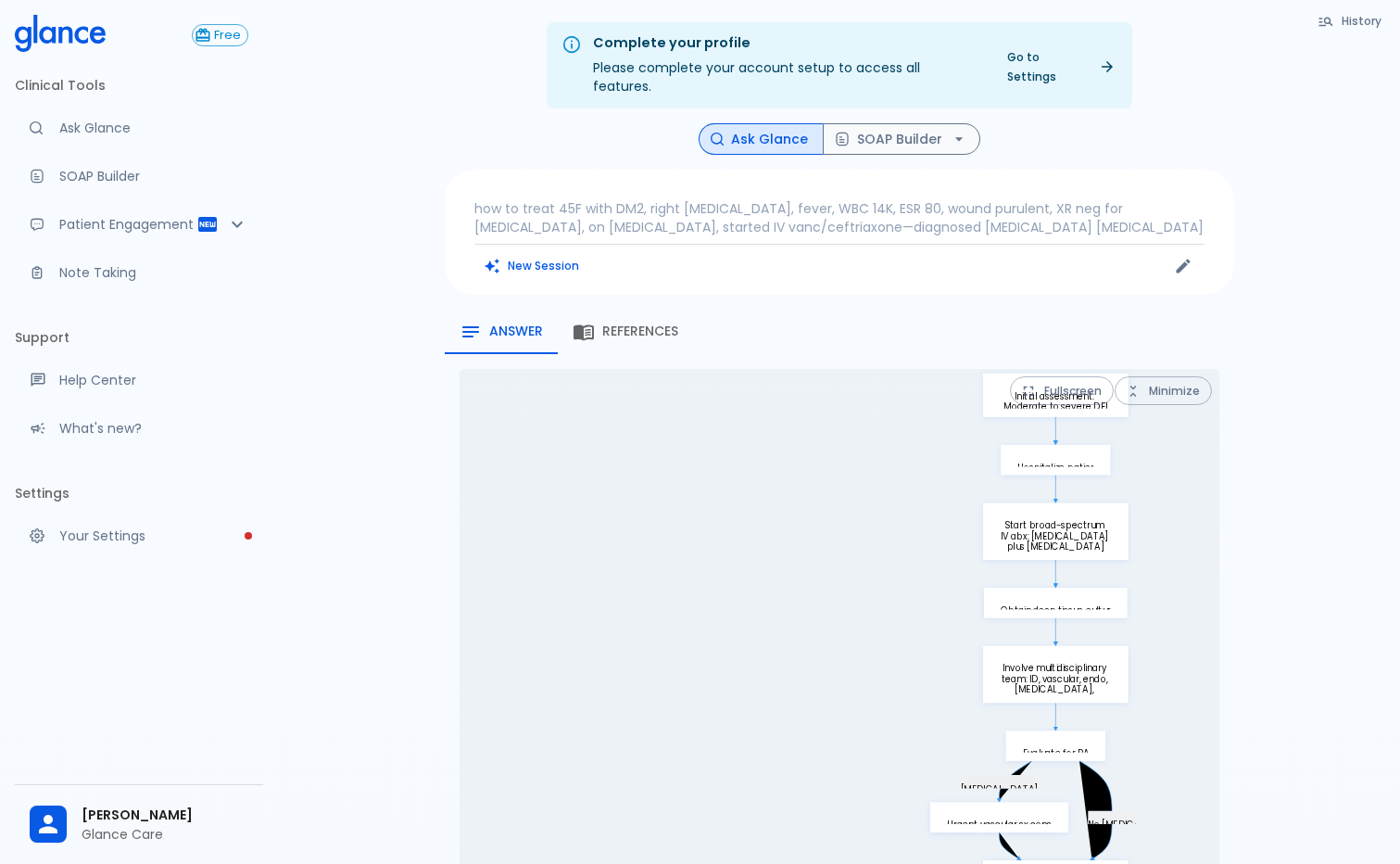
click at [1066, 377] on button "Fullscreen" at bounding box center [1061, 391] width 104 height 29
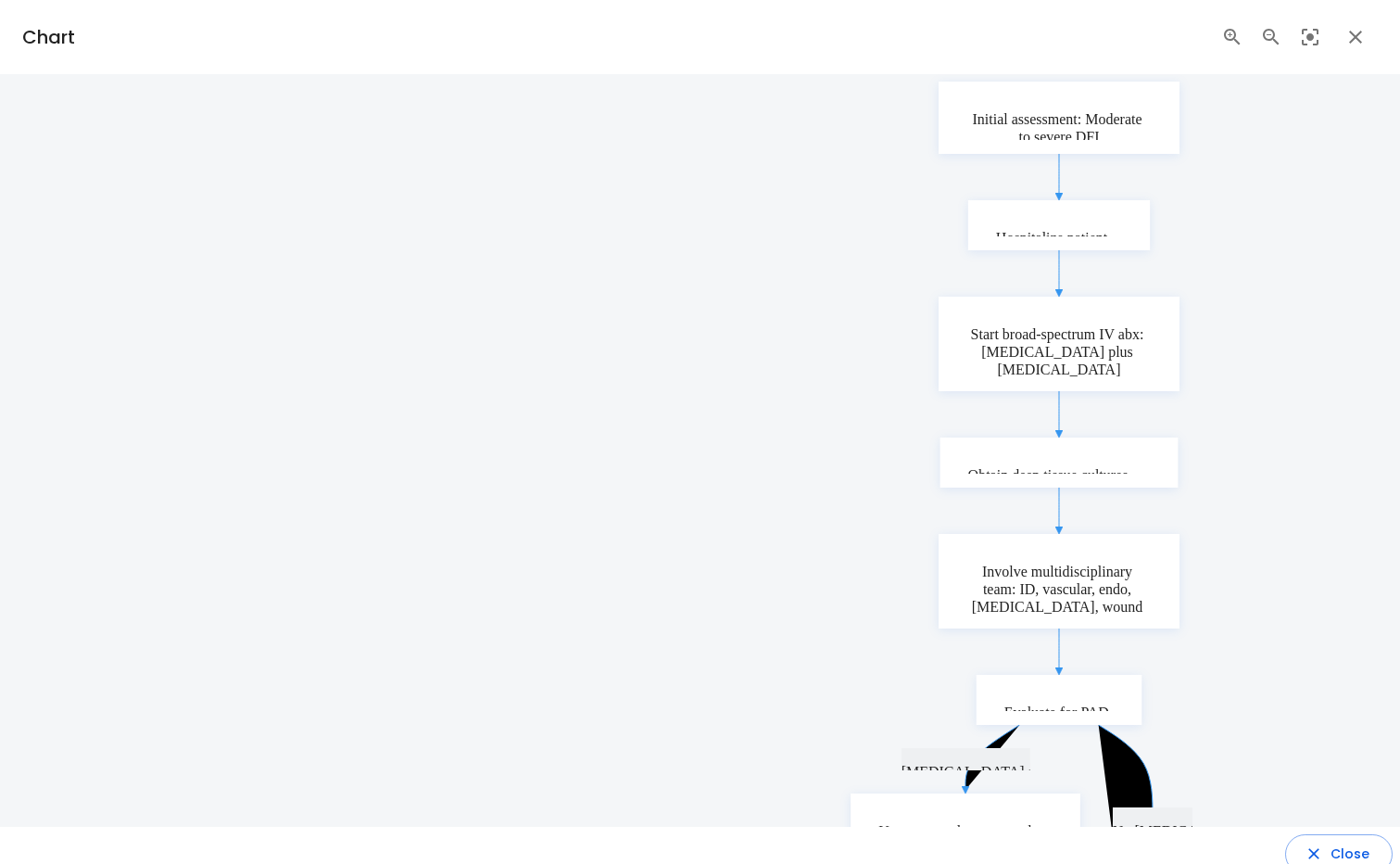
click at [1359, 35] on icon "button" at bounding box center [1355, 36] width 22 height 22
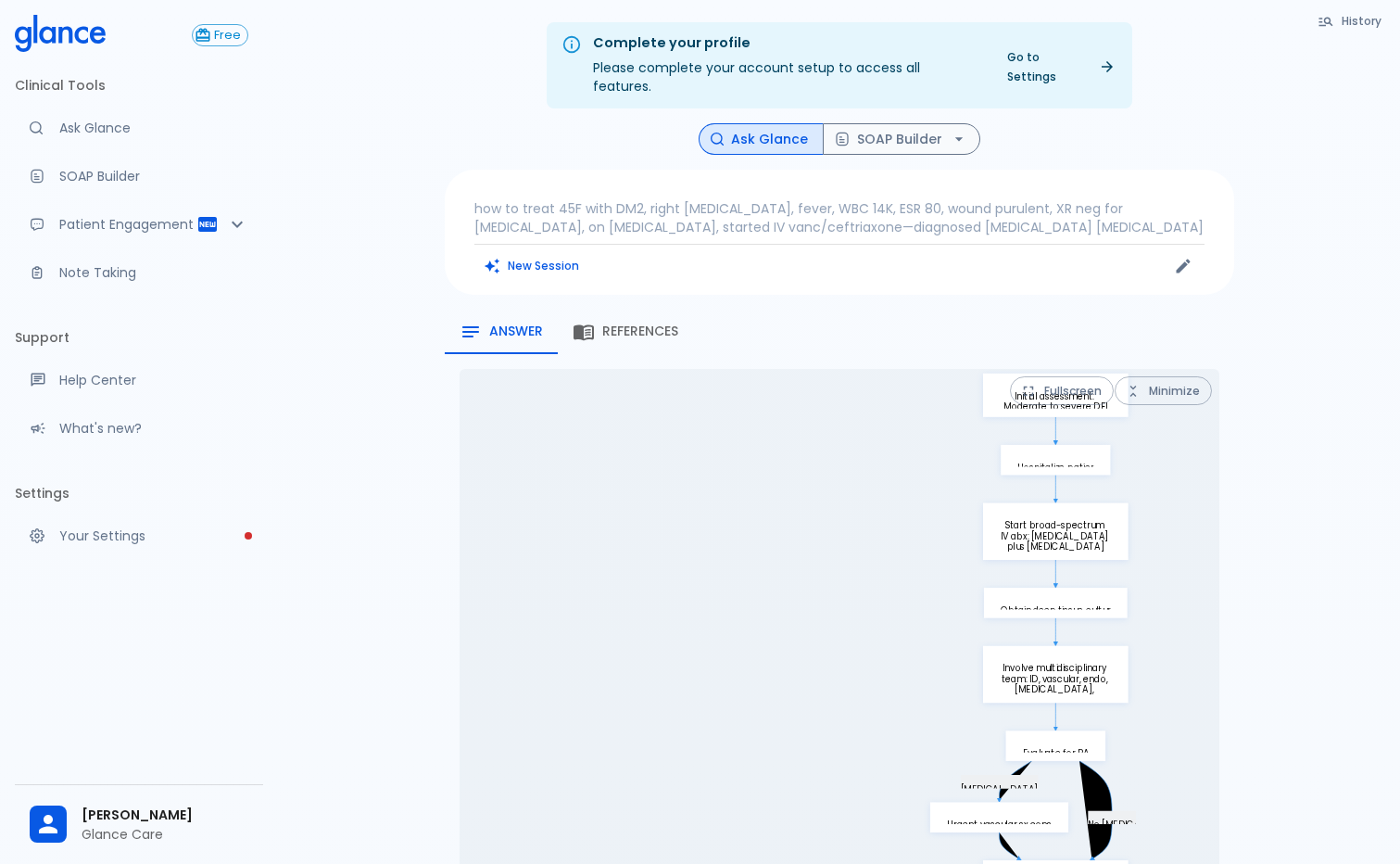
click at [1361, 18] on button "History" at bounding box center [1351, 21] width 85 height 27
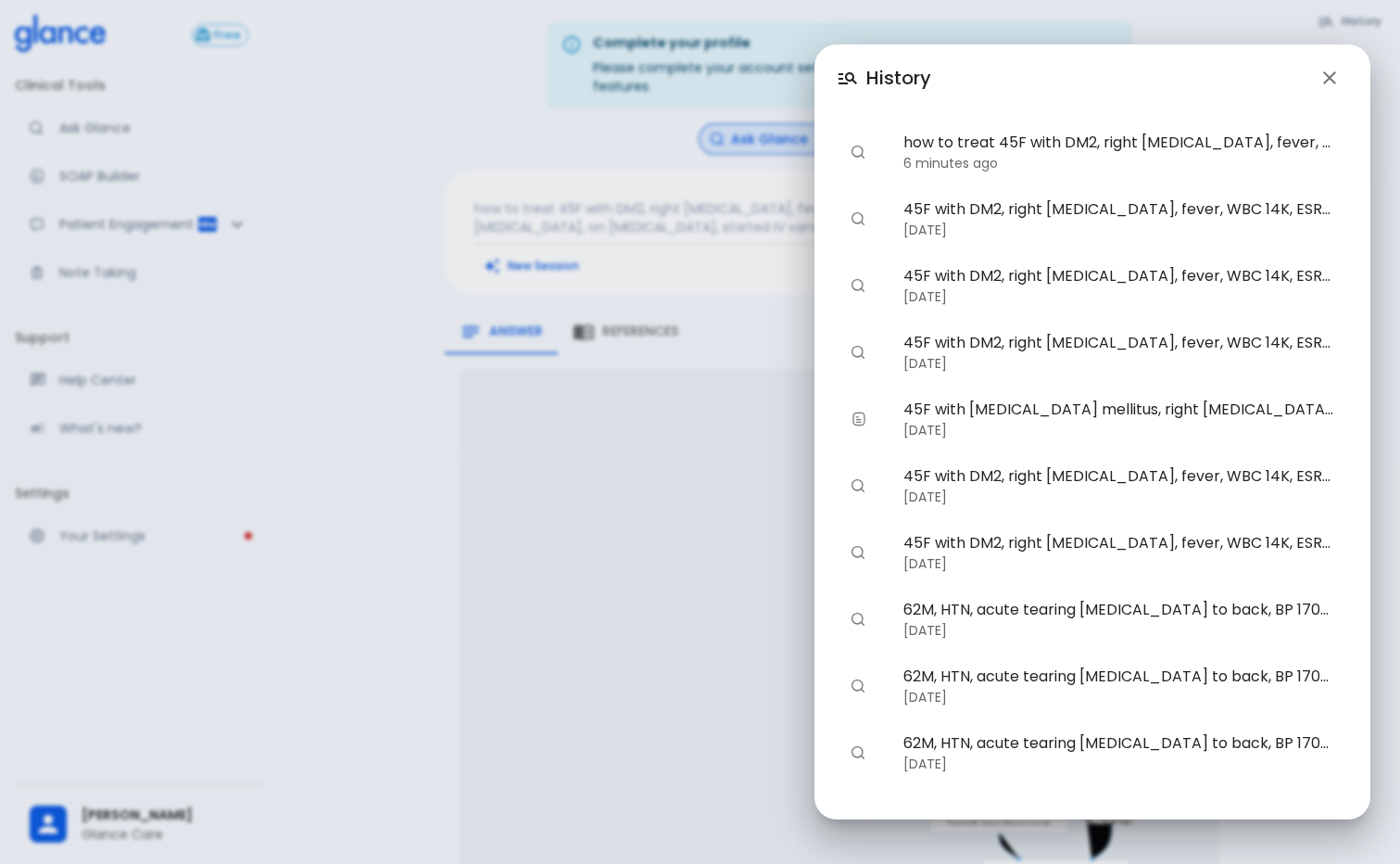
click at [1163, 155] on p "6 minutes ago" at bounding box center [1118, 163] width 430 height 18
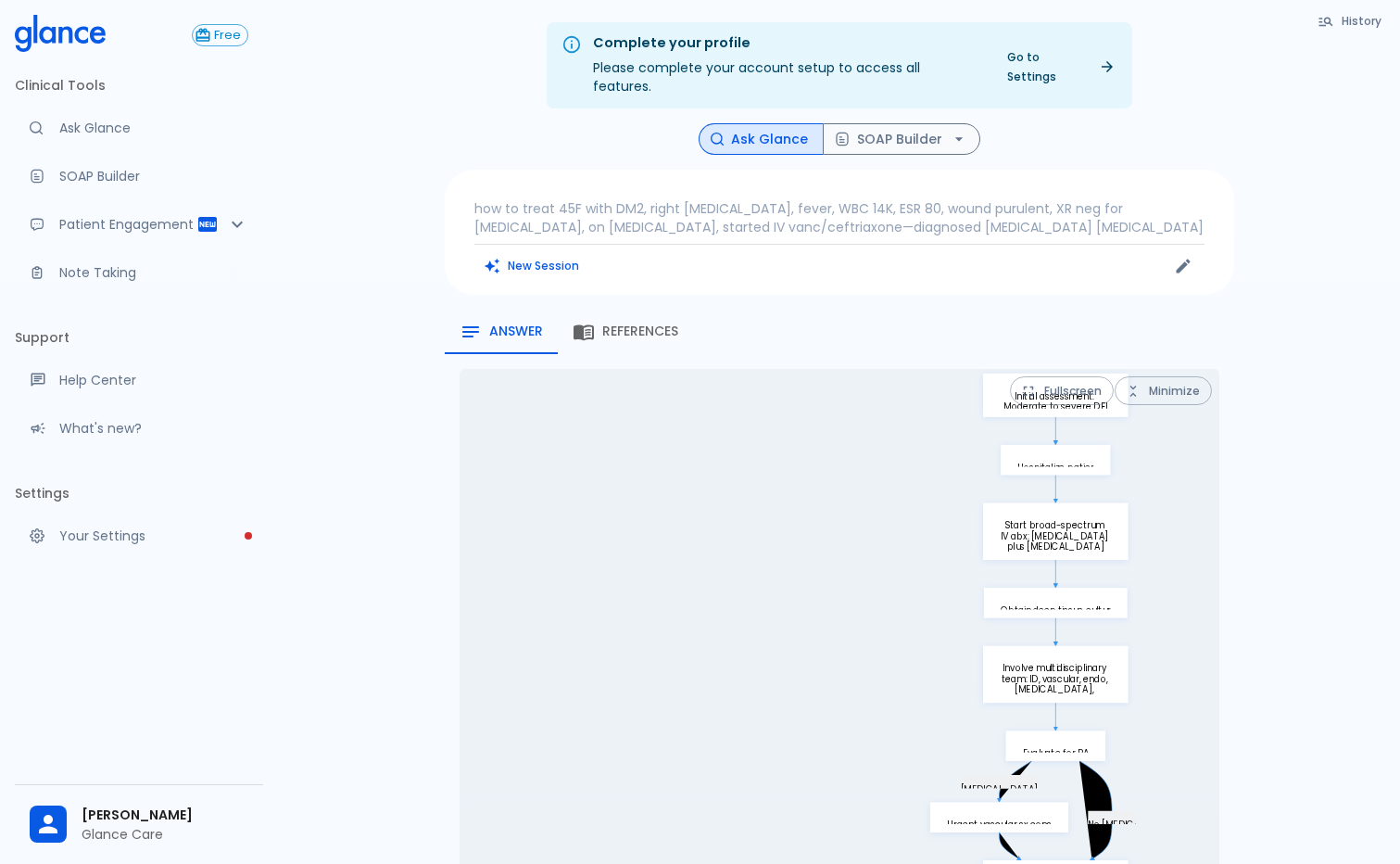
click at [89, 36] on icon at bounding box center [60, 33] width 90 height 37
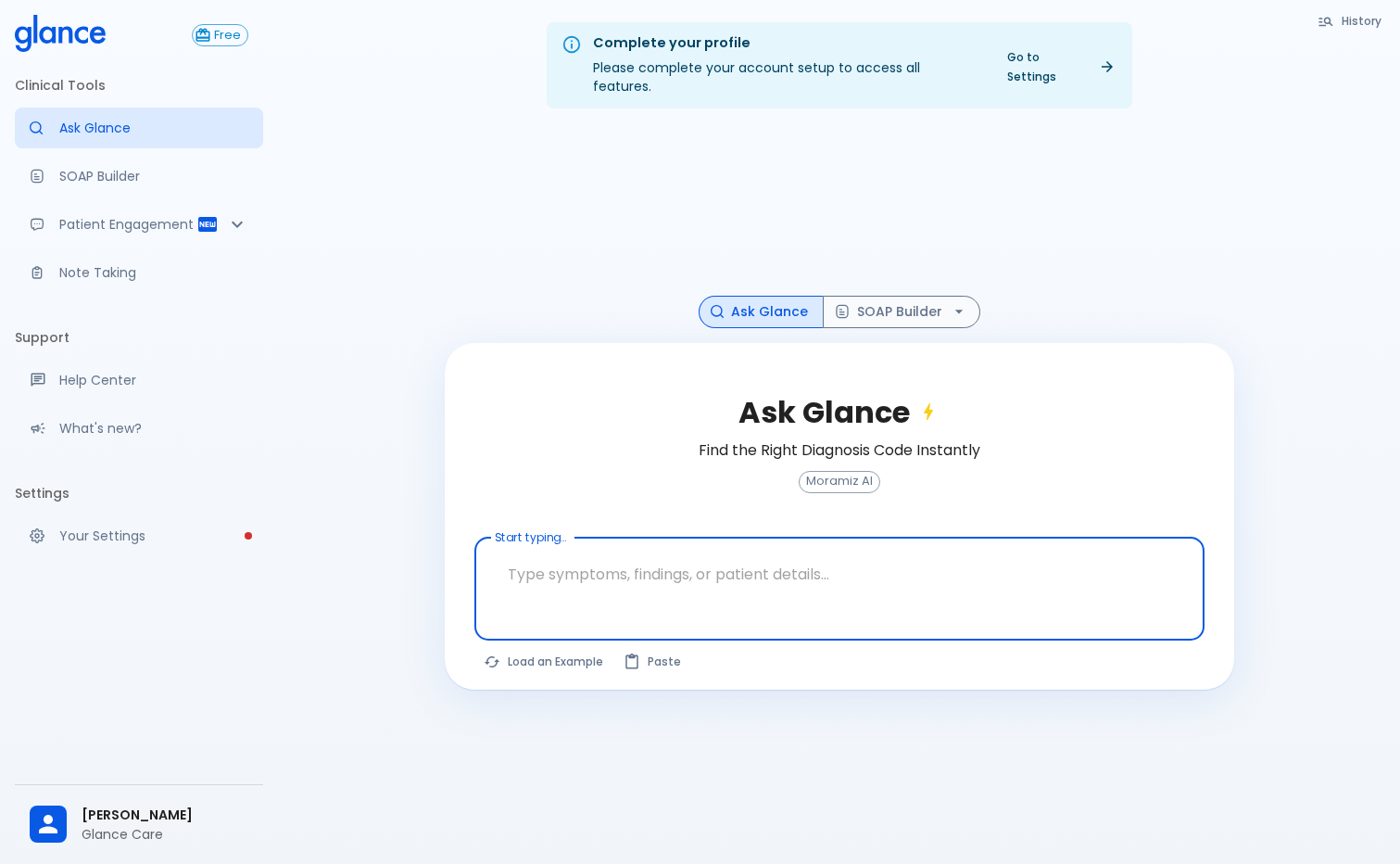
click at [1378, 25] on button "History" at bounding box center [1351, 21] width 85 height 27
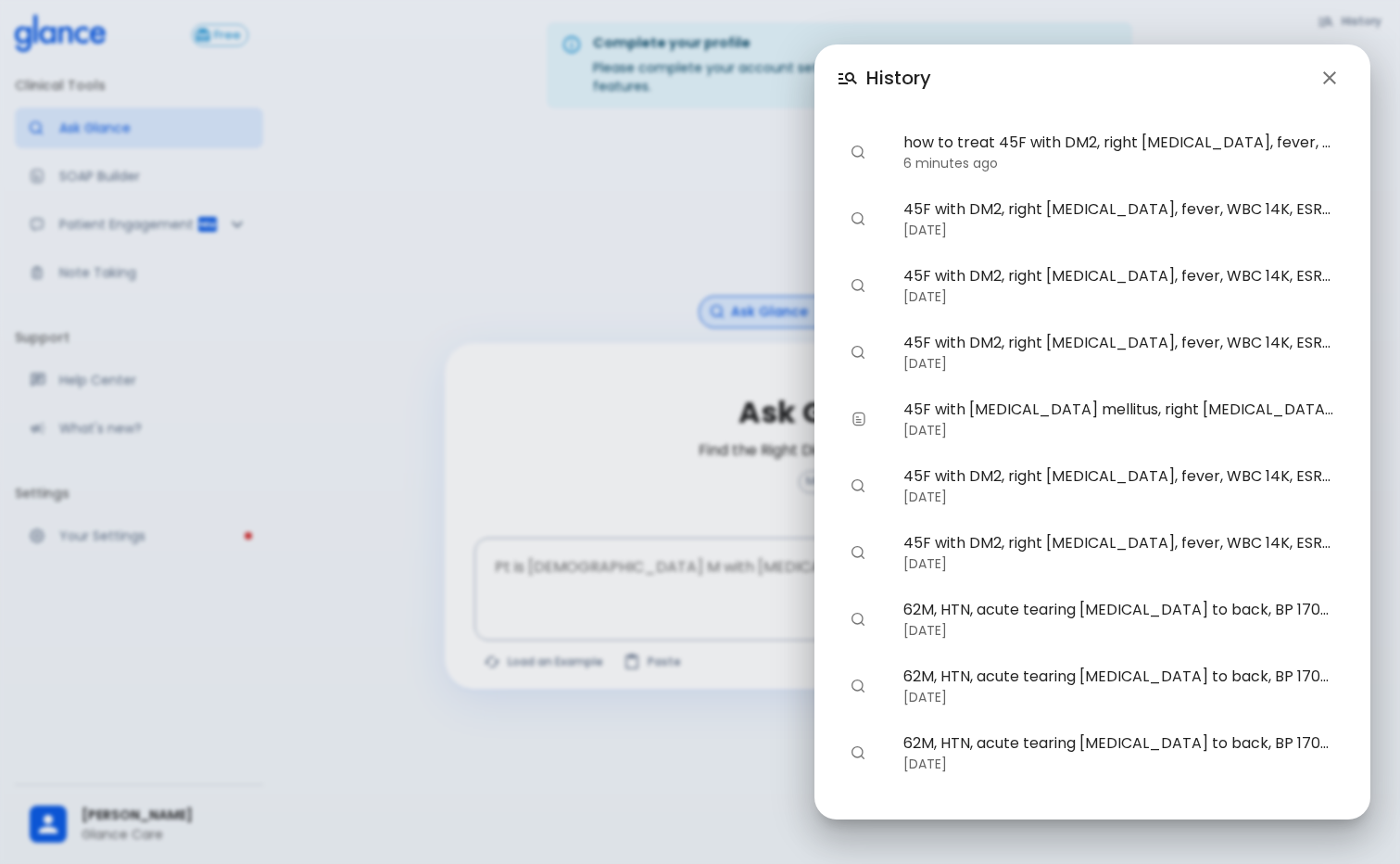
click at [1085, 149] on span "how to treat 45F with DM2, right foot ulcer, fever, WBC 14K, ESR 80, wound puru…" at bounding box center [1118, 142] width 430 height 22
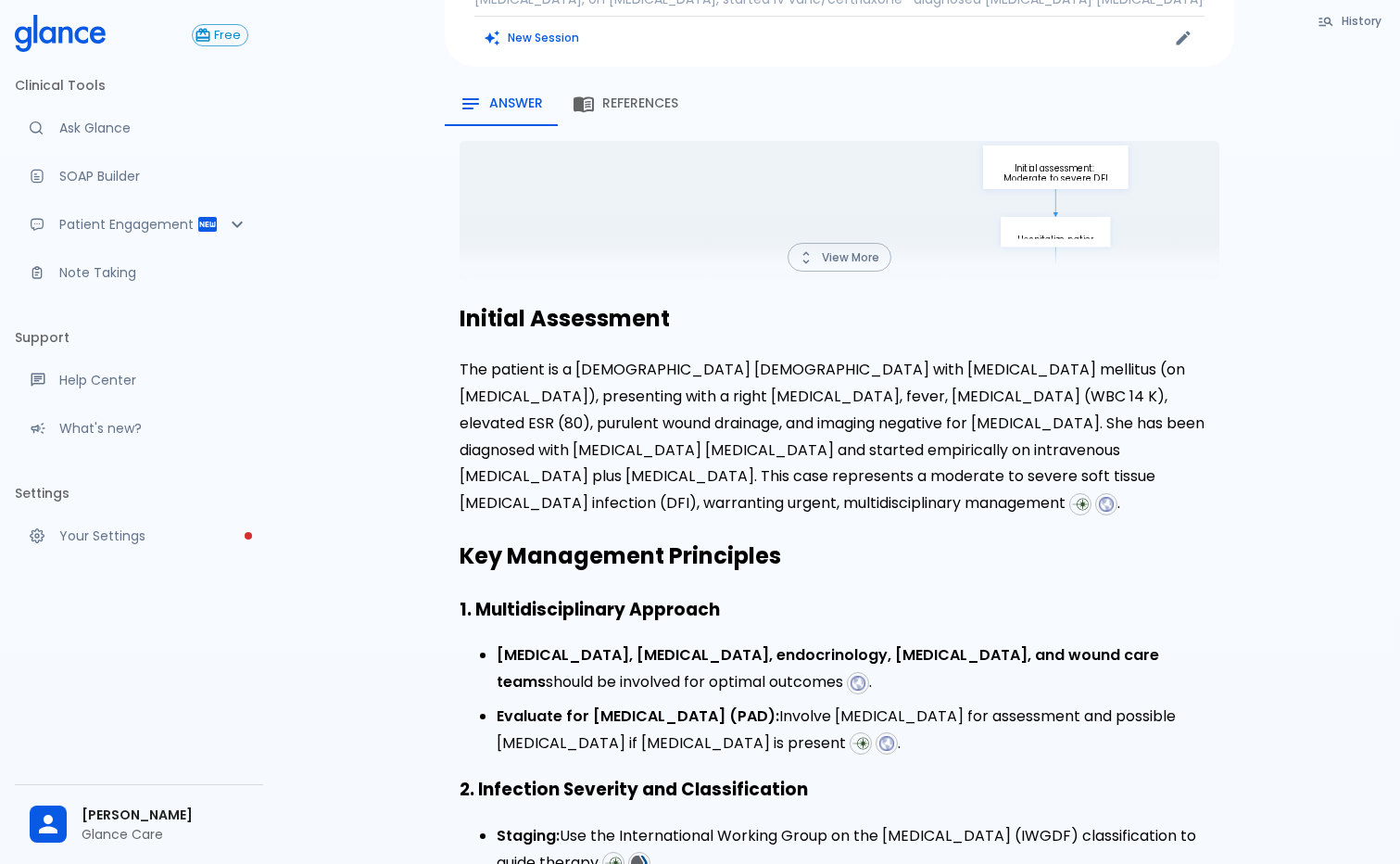
scroll to position [233, 0]
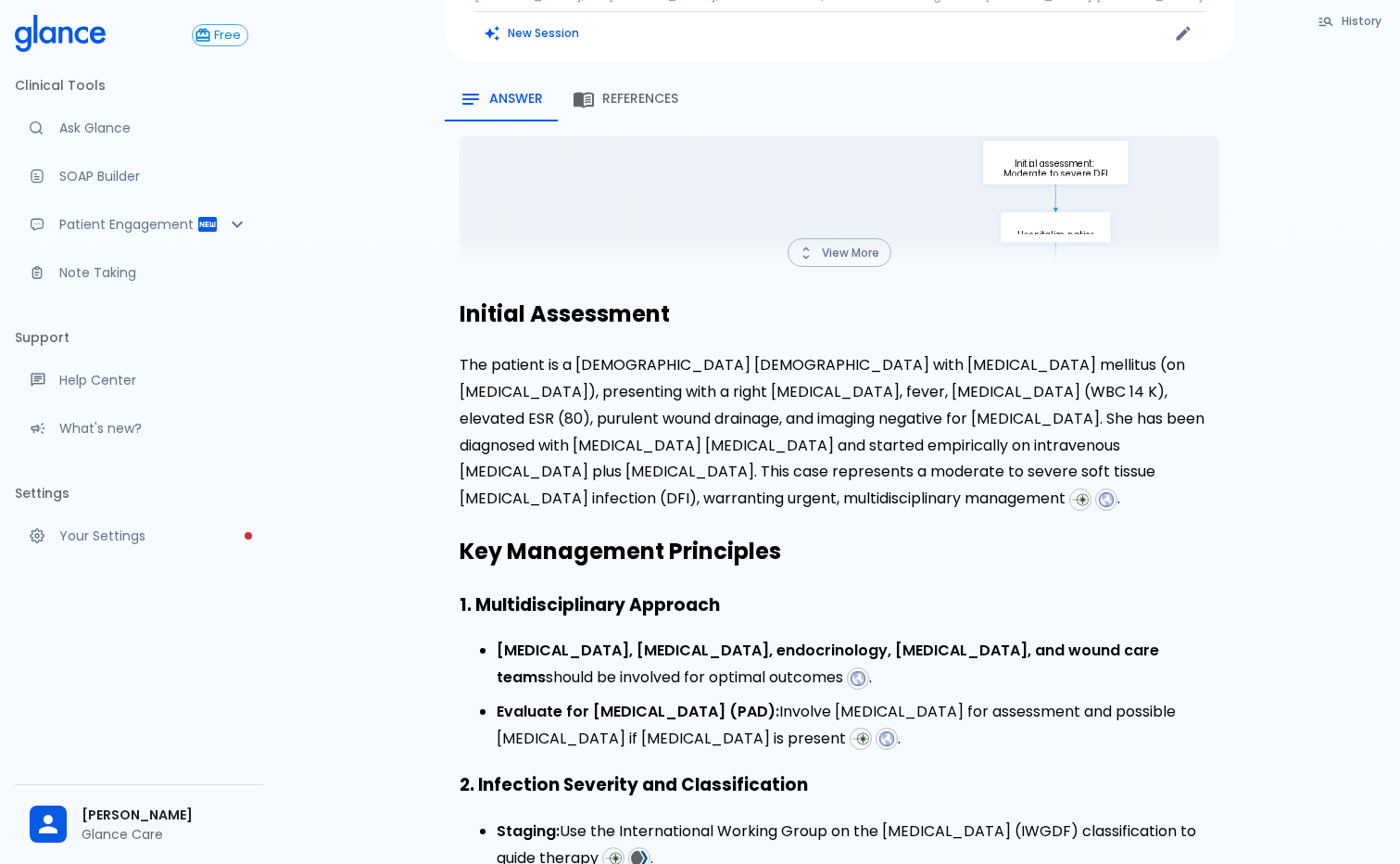
click at [833, 240] on button "View More" at bounding box center [839, 252] width 104 height 29
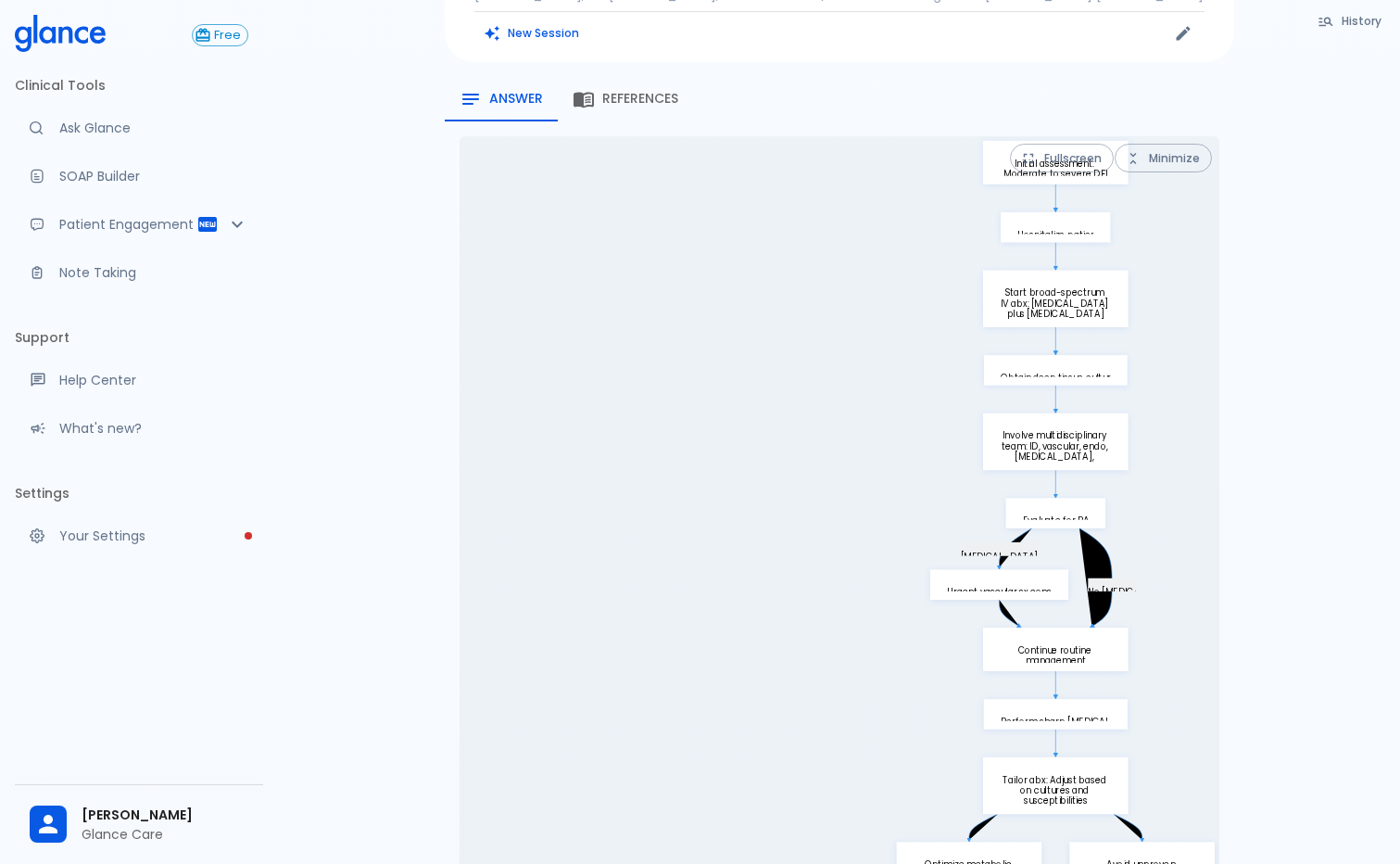
click at [1086, 144] on button "Fullscreen" at bounding box center [1061, 158] width 104 height 29
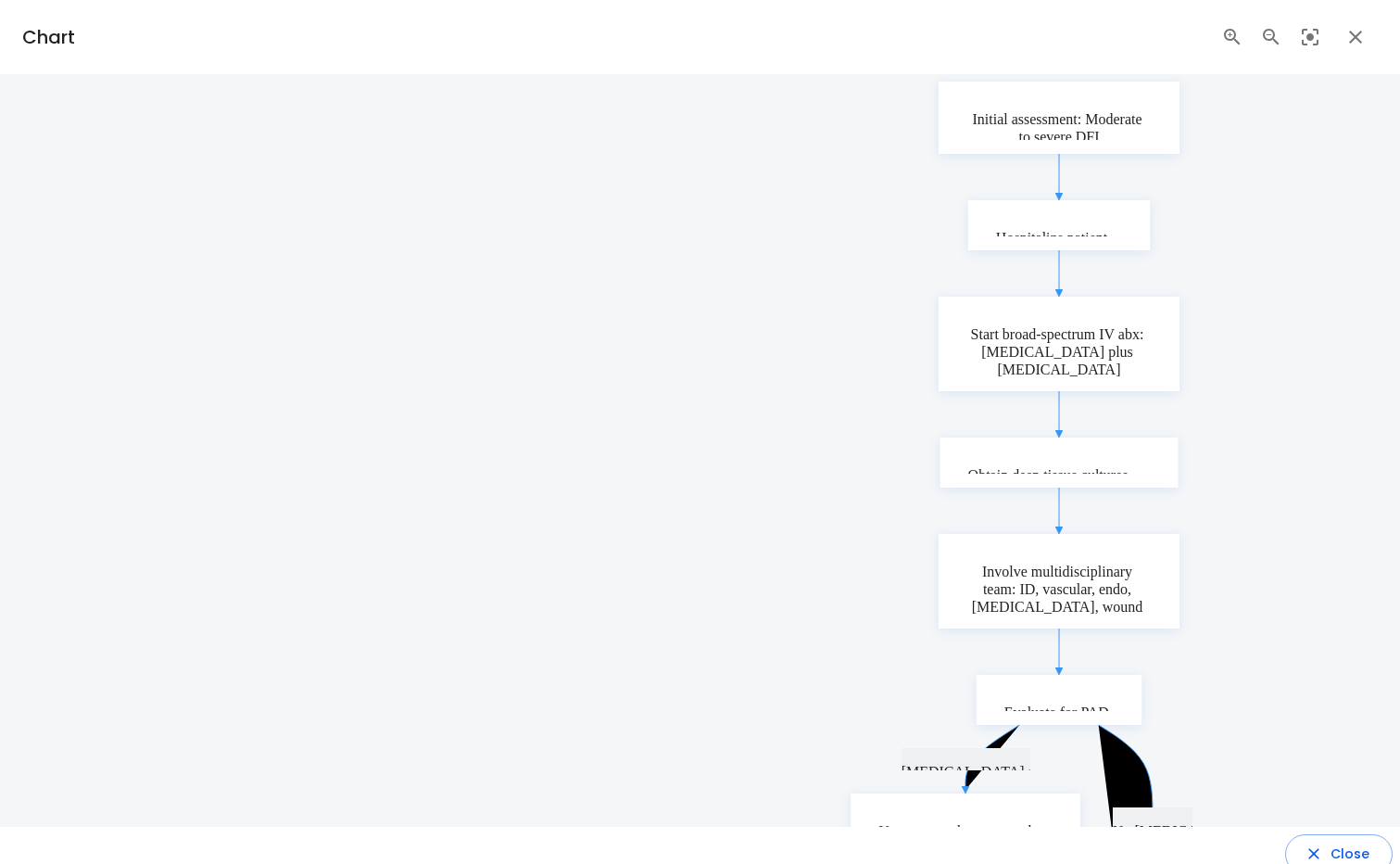
click at [1276, 33] on icon "Zoom Out" at bounding box center [1271, 36] width 22 height 22
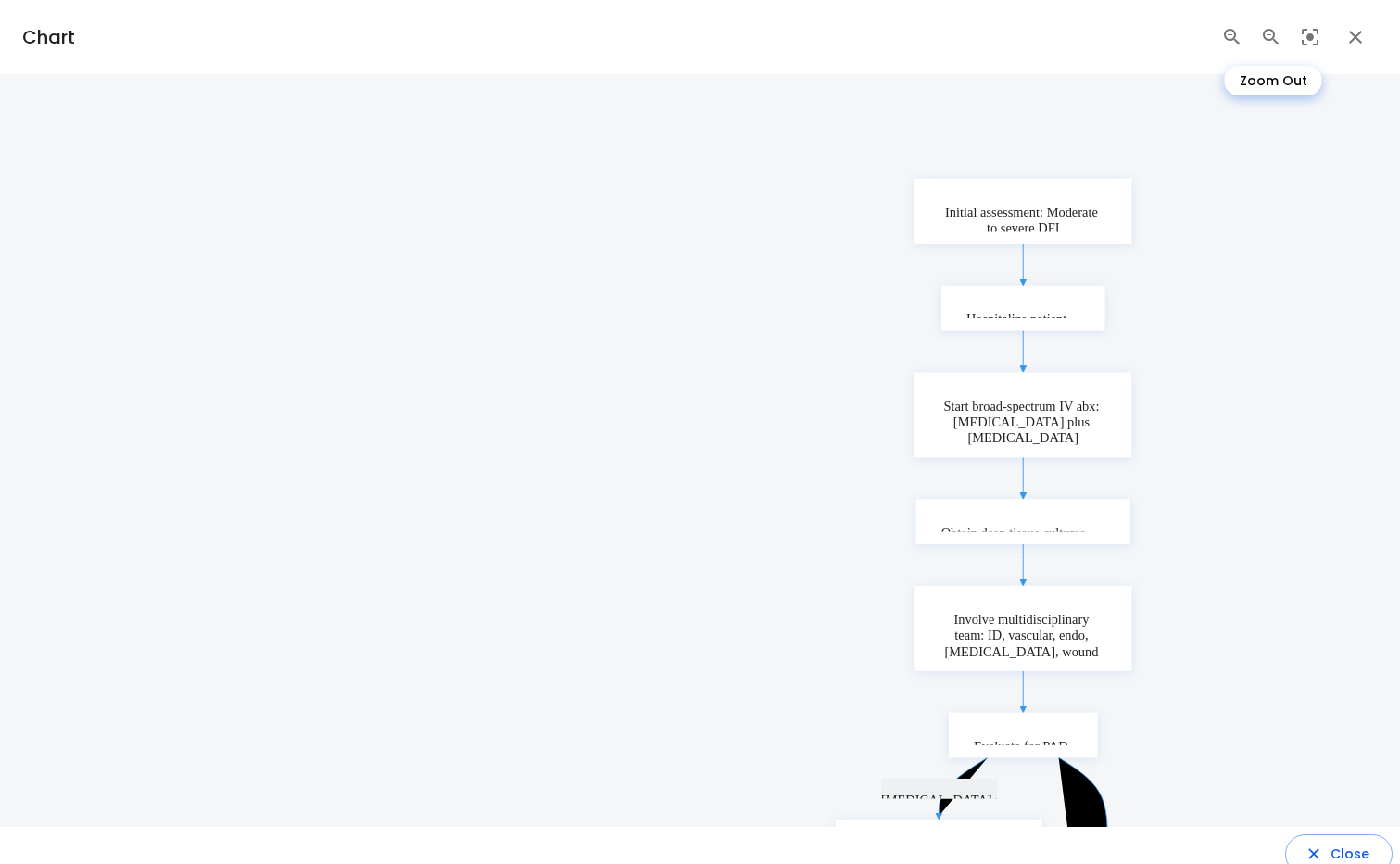
click at [1276, 33] on icon "Zoom Out" at bounding box center [1271, 36] width 22 height 22
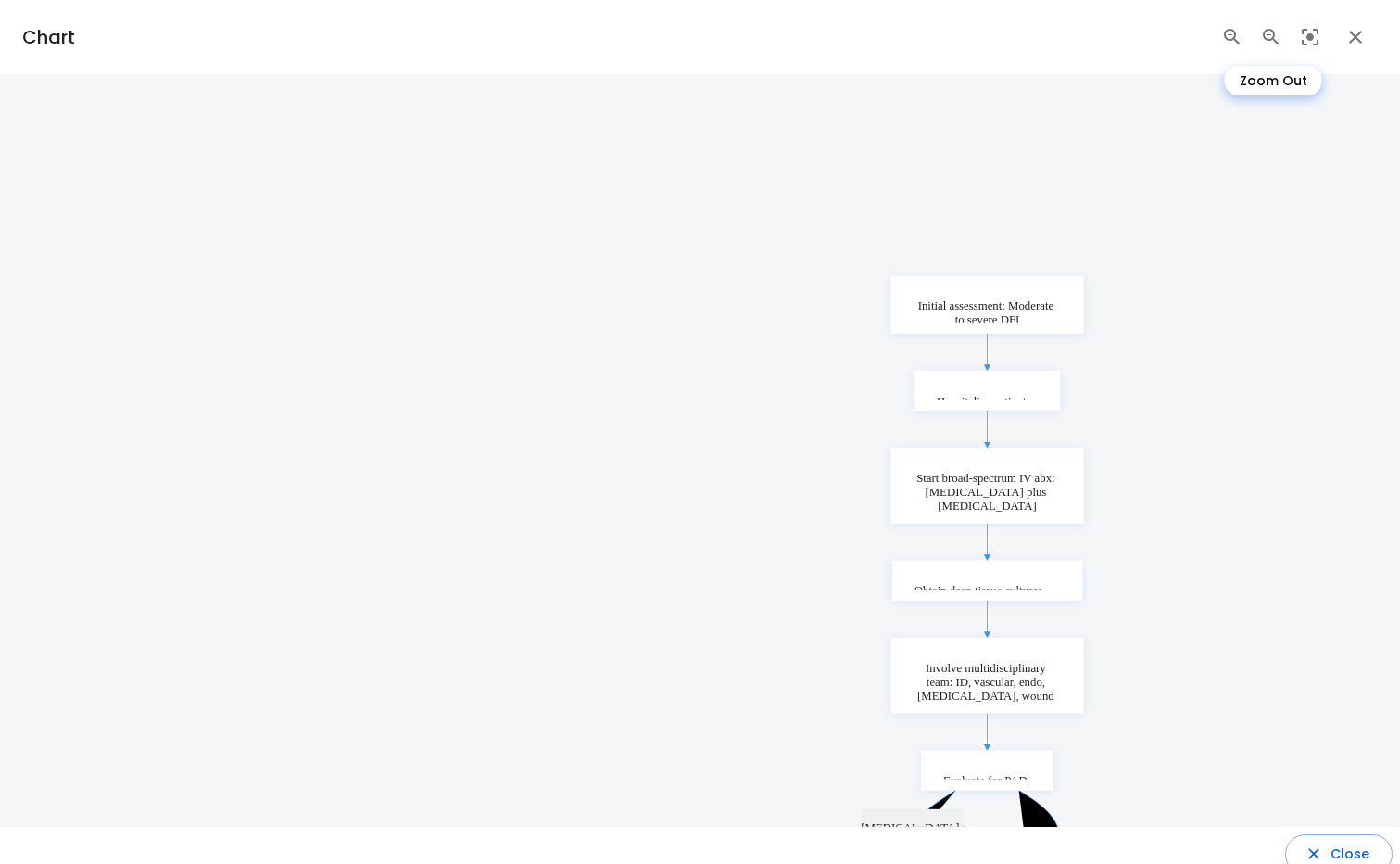
click at [1276, 33] on icon "Zoom Out" at bounding box center [1271, 36] width 22 height 22
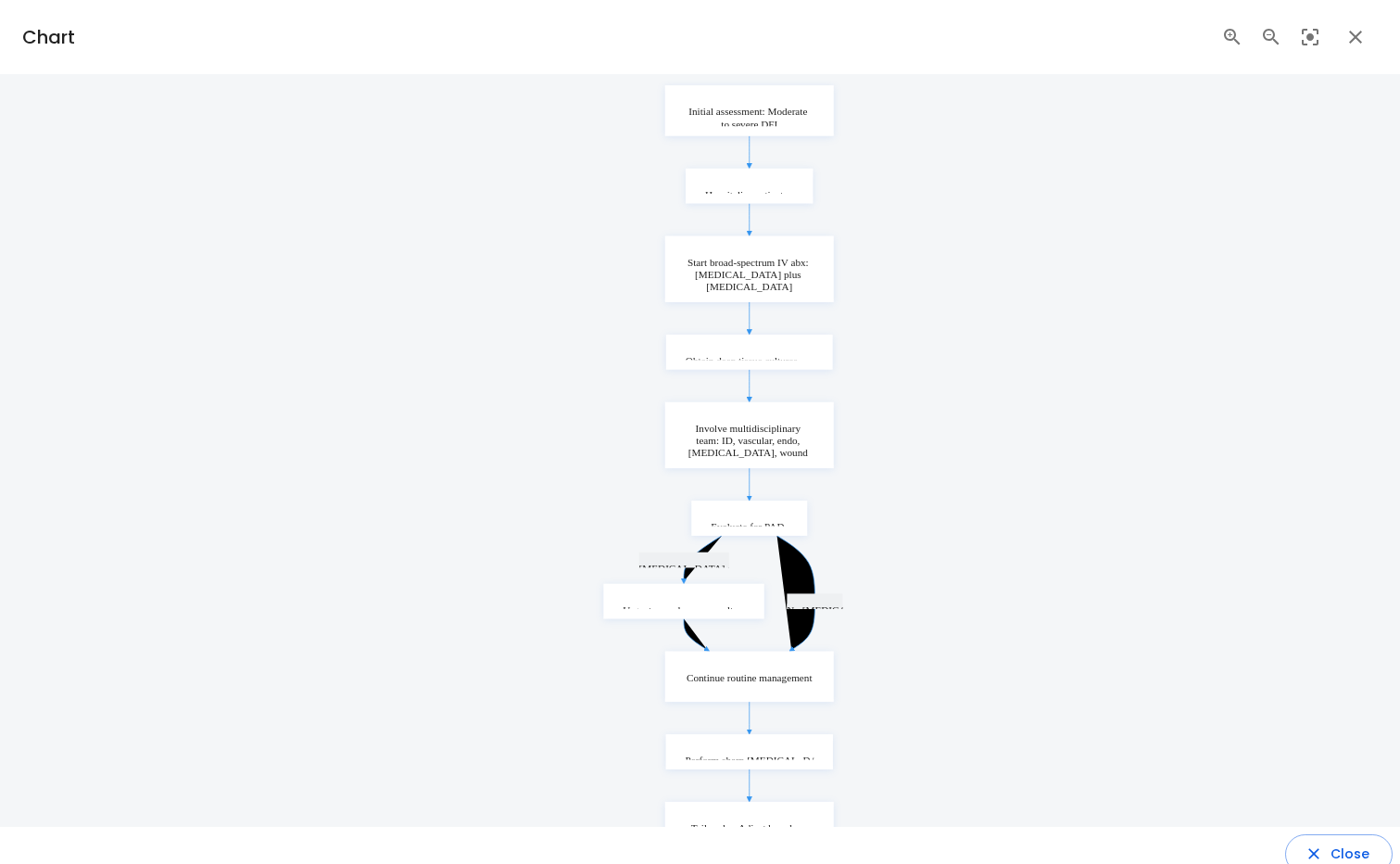
drag, startPoint x: 1257, startPoint y: 502, endPoint x: 1056, endPoint y: 215, distance: 350.4
click at [1056, 215] on div "Ischemia suspected No ischemia Improvement within 48-72 hrs No improvement afte…" at bounding box center [700, 450] width 1400 height 753
click at [1343, 42] on button "button" at bounding box center [1355, 37] width 45 height 45
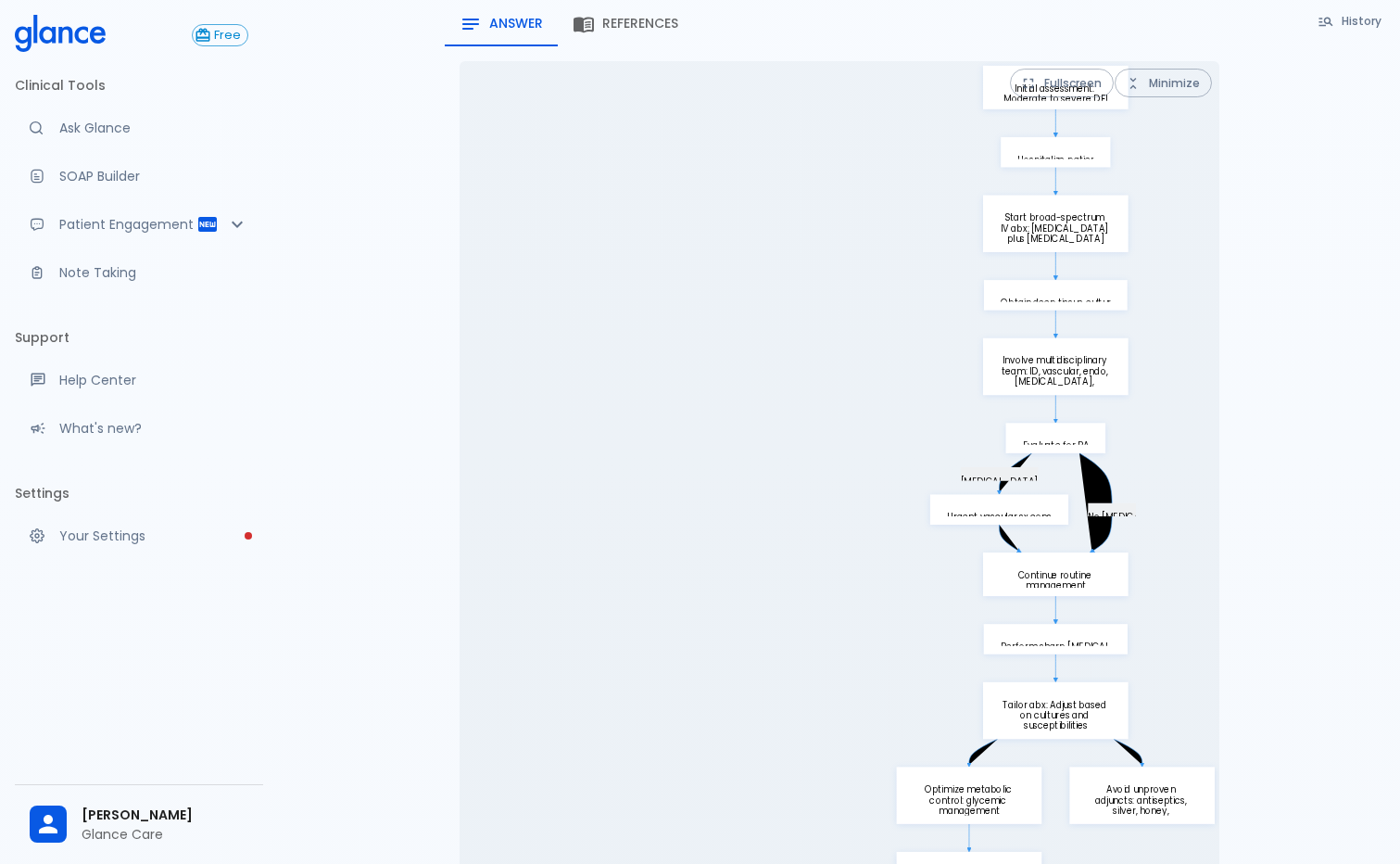
scroll to position [303, 0]
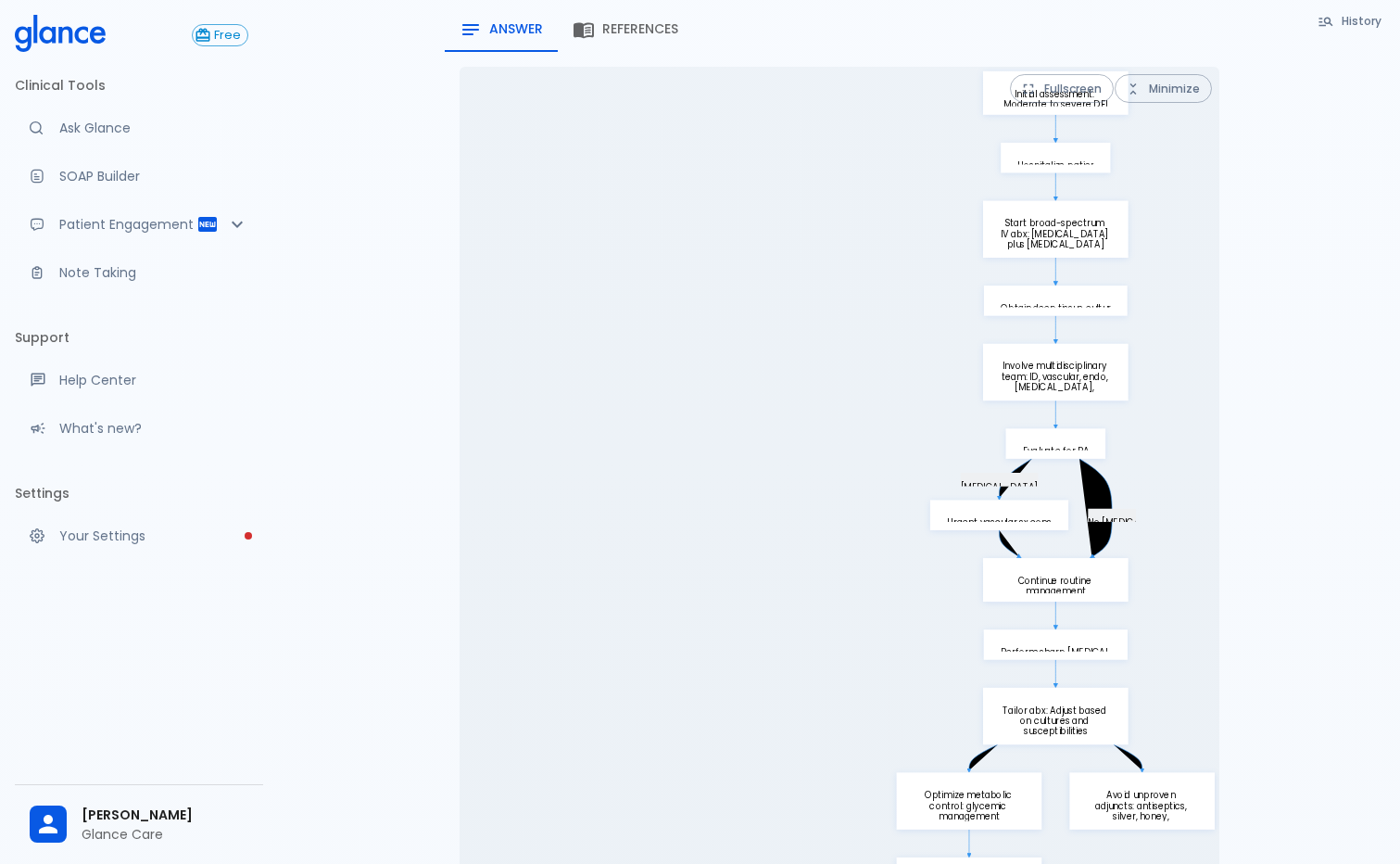
click at [1161, 74] on button "Minimize" at bounding box center [1163, 88] width 97 height 29
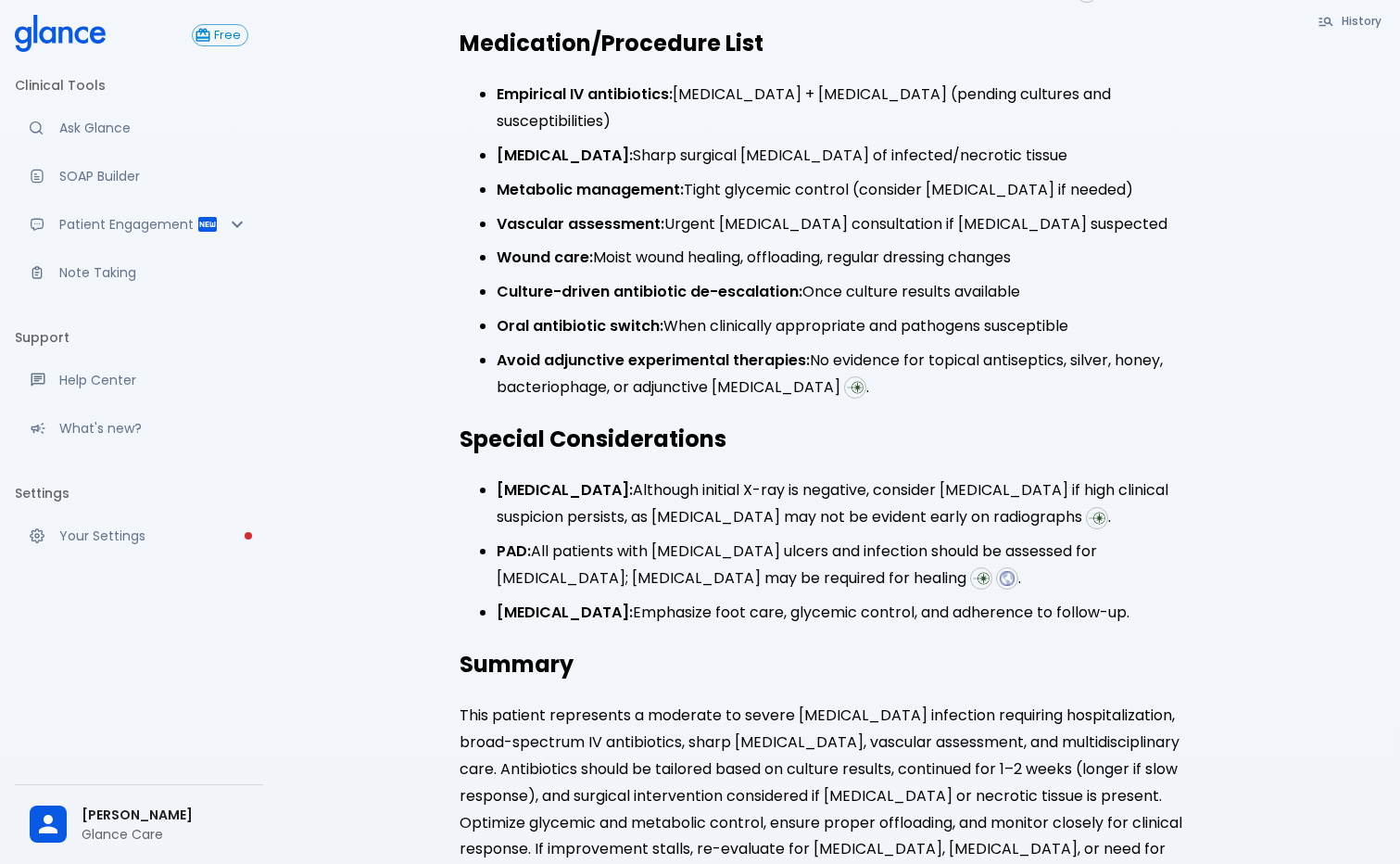
scroll to position [2525, 0]
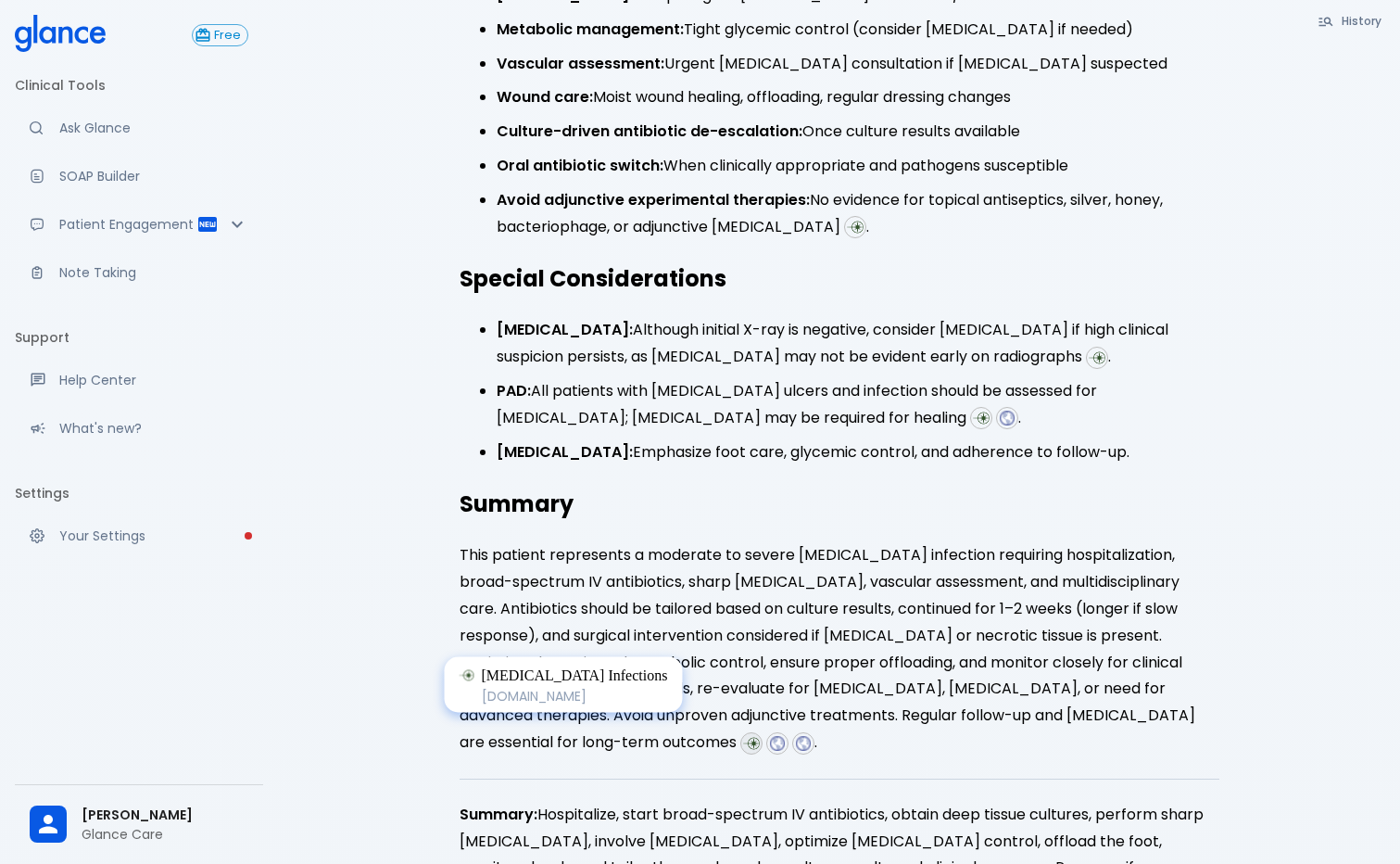
click at [743, 736] on img at bounding box center [751, 744] width 17 height 17
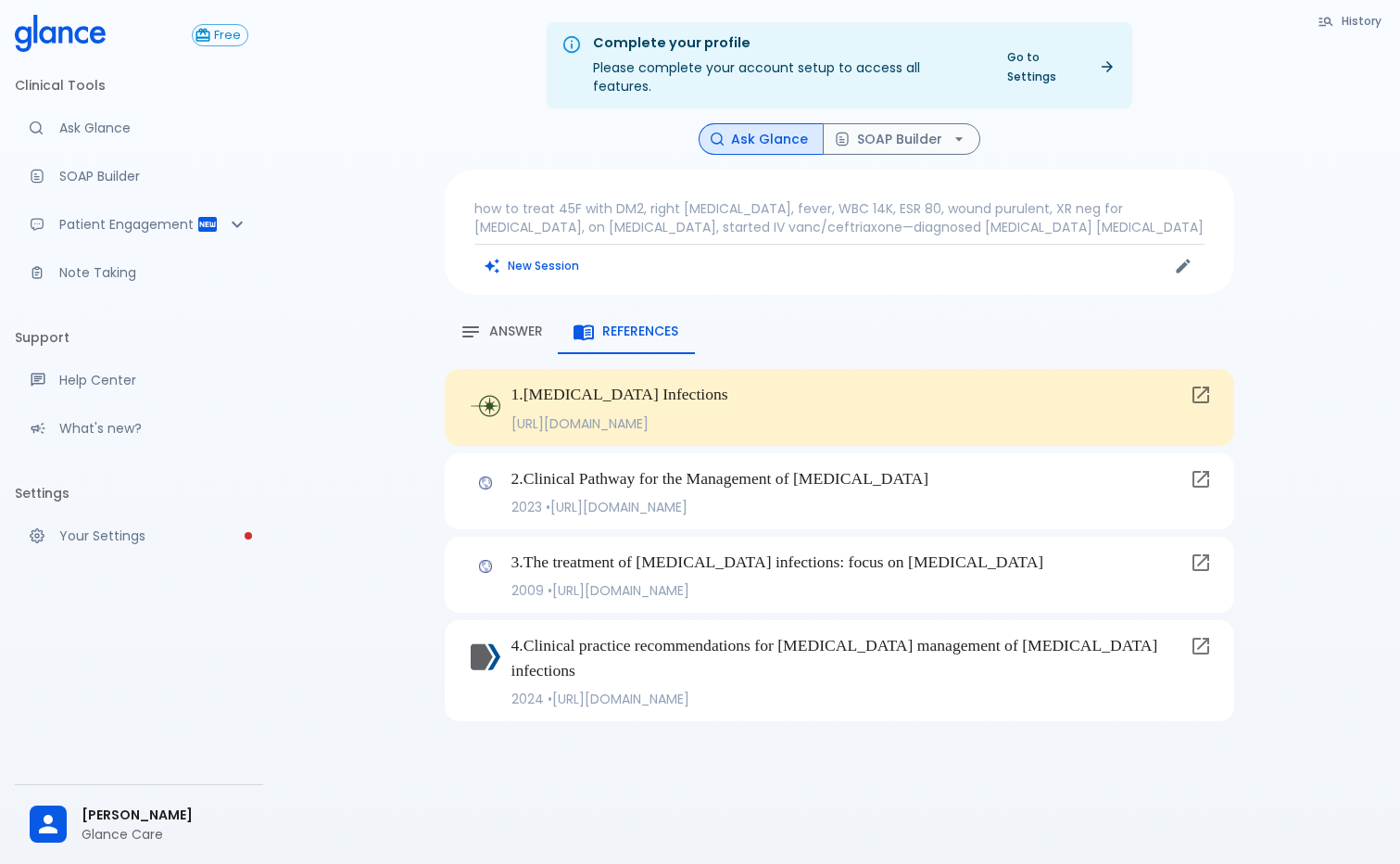
scroll to position [0, 0]
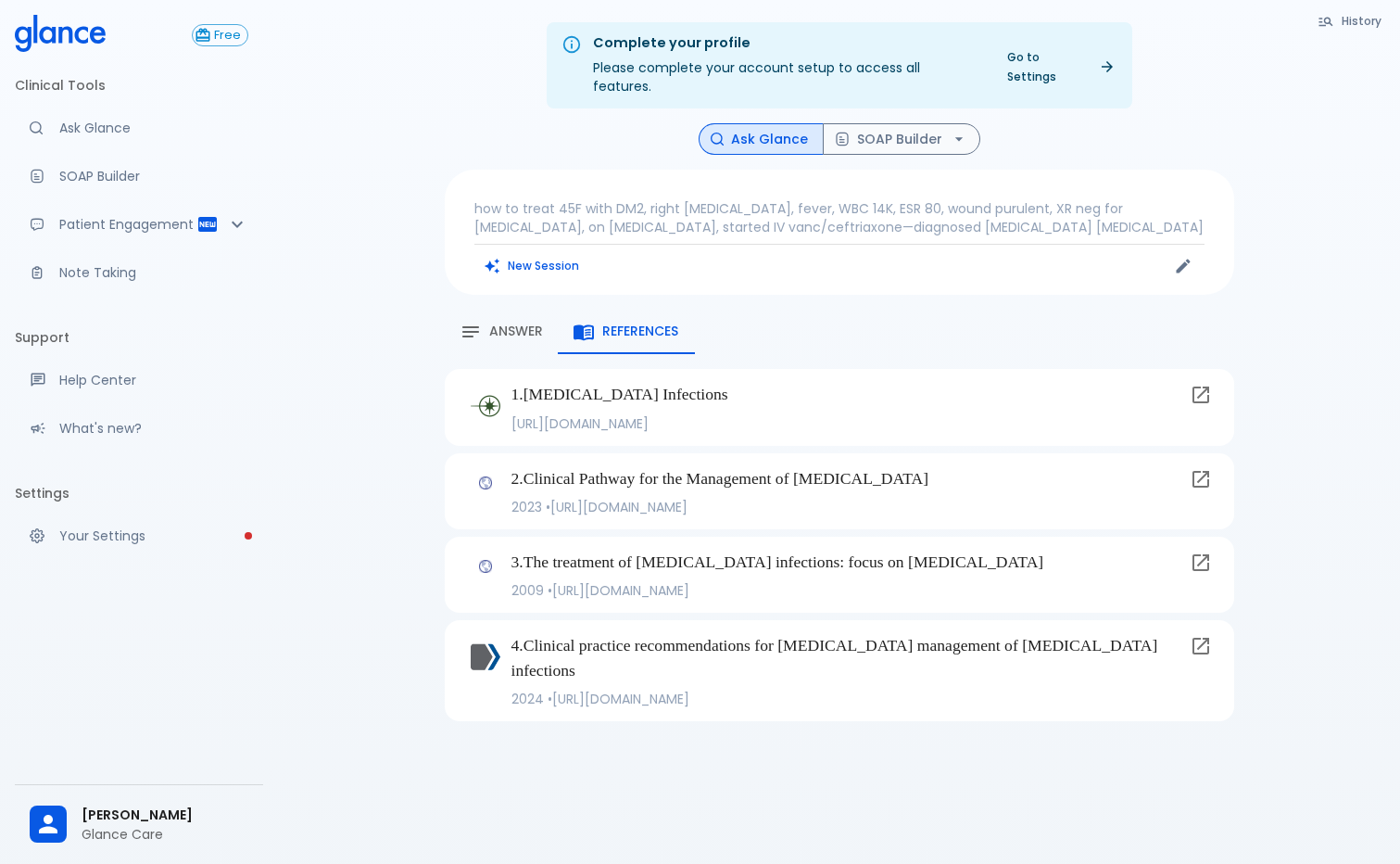
click at [515, 324] on span "Answer" at bounding box center [515, 332] width 54 height 17
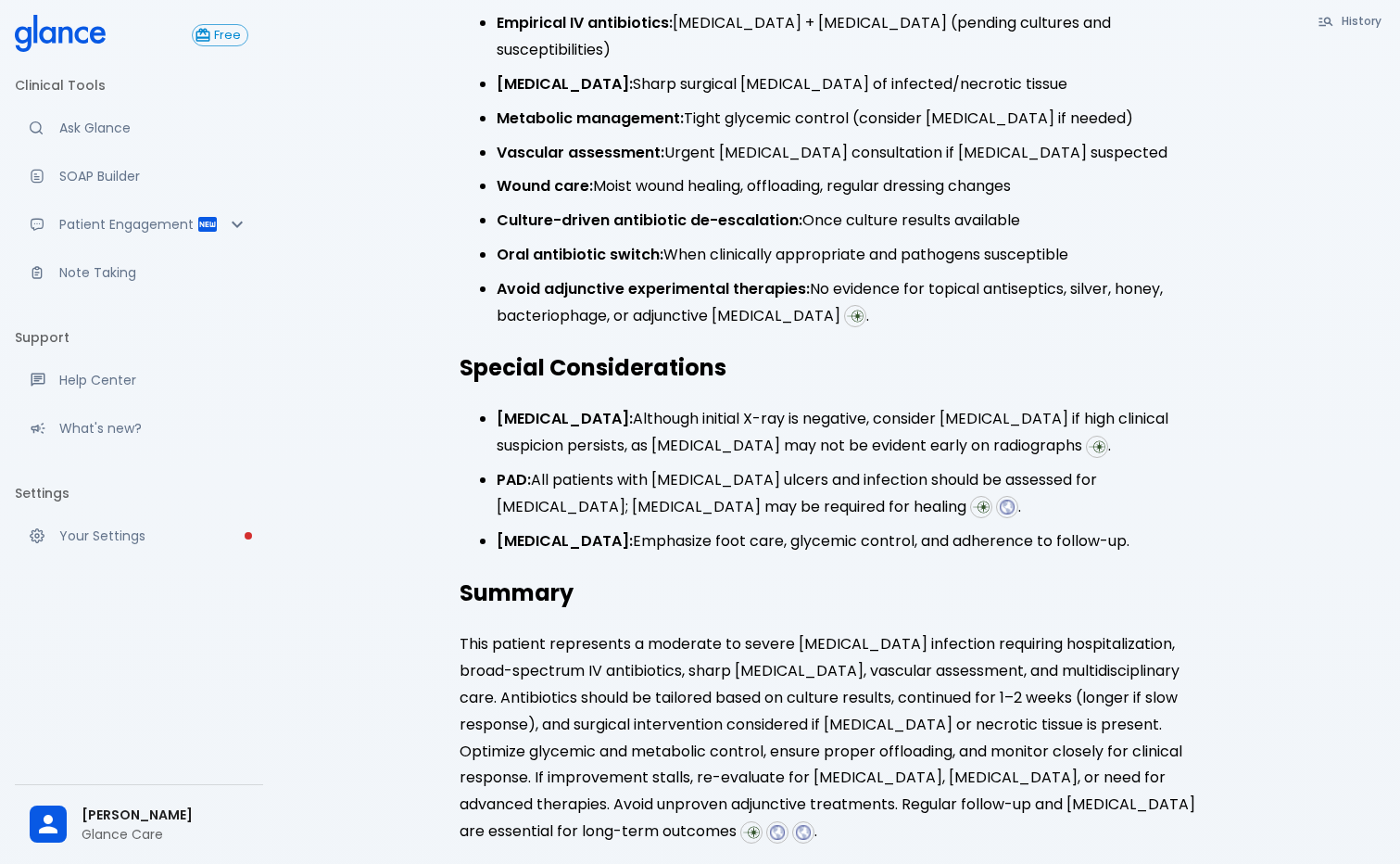
scroll to position [2525, 0]
